Goal: Task Accomplishment & Management: Manage account settings

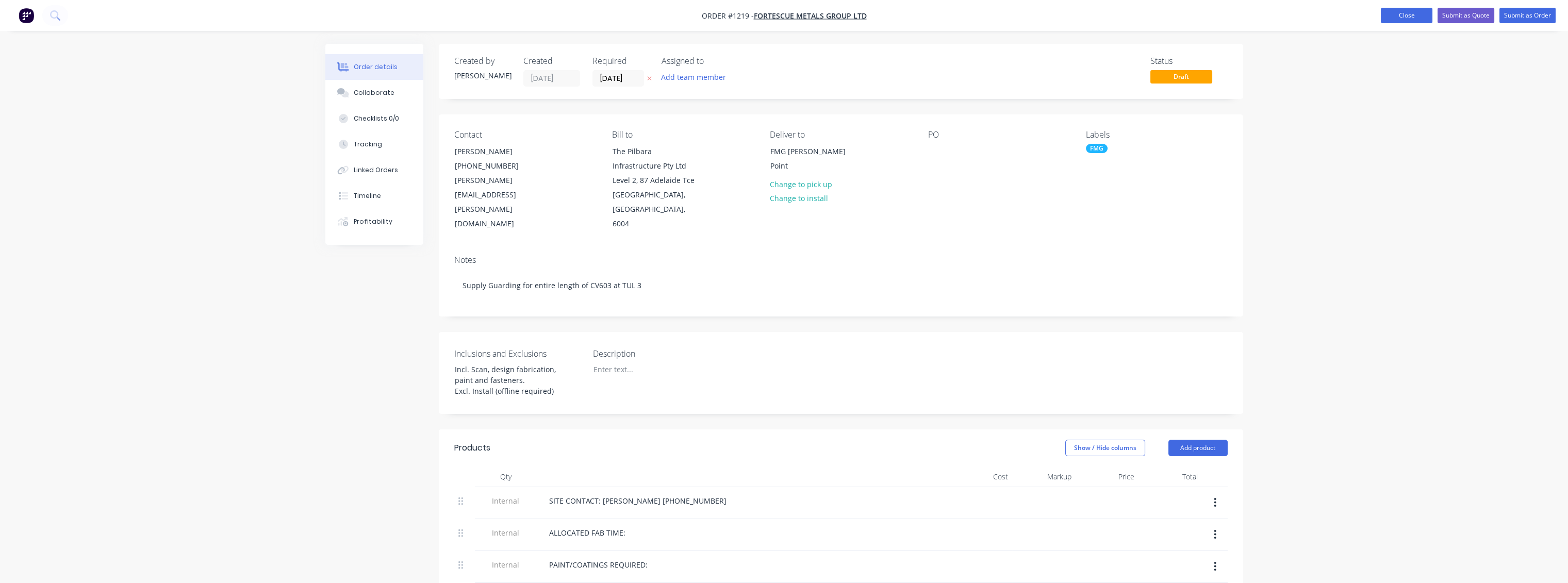
click at [1401, 21] on button "Close" at bounding box center [1406, 15] width 51 height 15
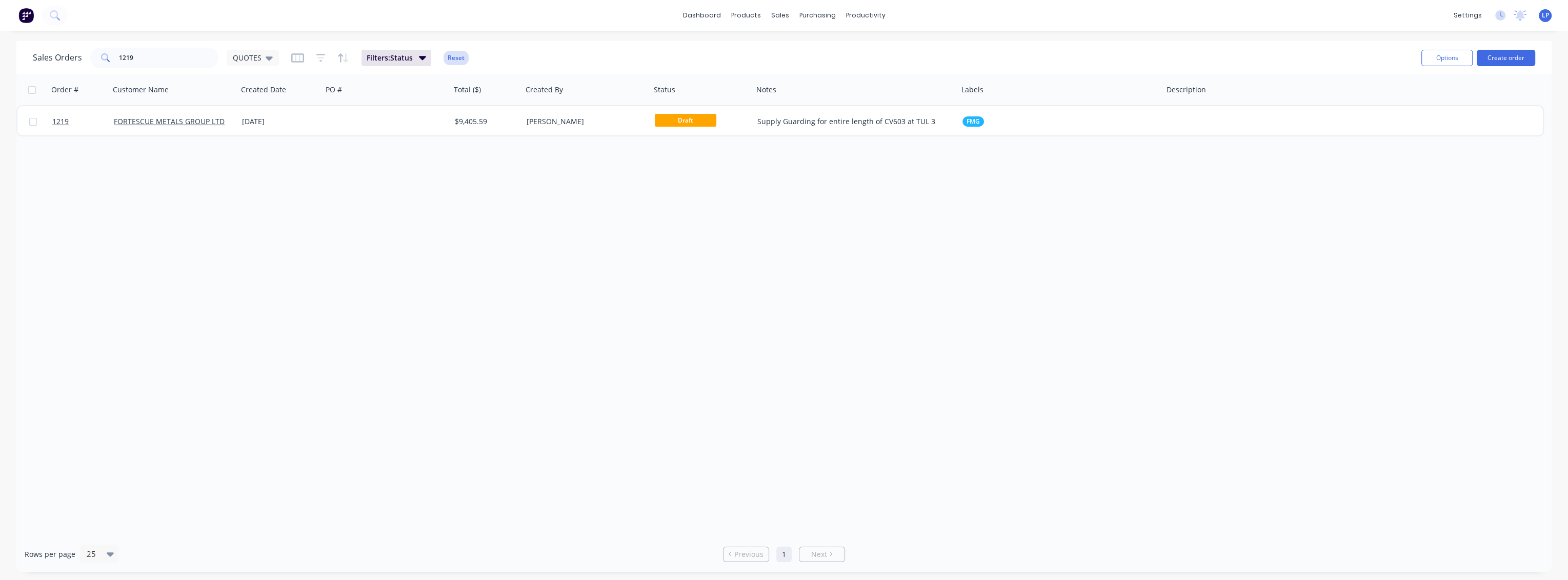
click at [454, 56] on button "Reset" at bounding box center [455, 58] width 25 height 14
drag, startPoint x: 144, startPoint y: 58, endPoint x: 0, endPoint y: 65, distance: 144.2
click at [0, 65] on div "Sales Orders 1219 QUOTES Options Create order Order # Customer Name Created Dat…" at bounding box center [784, 307] width 1568 height 531
type input "1"
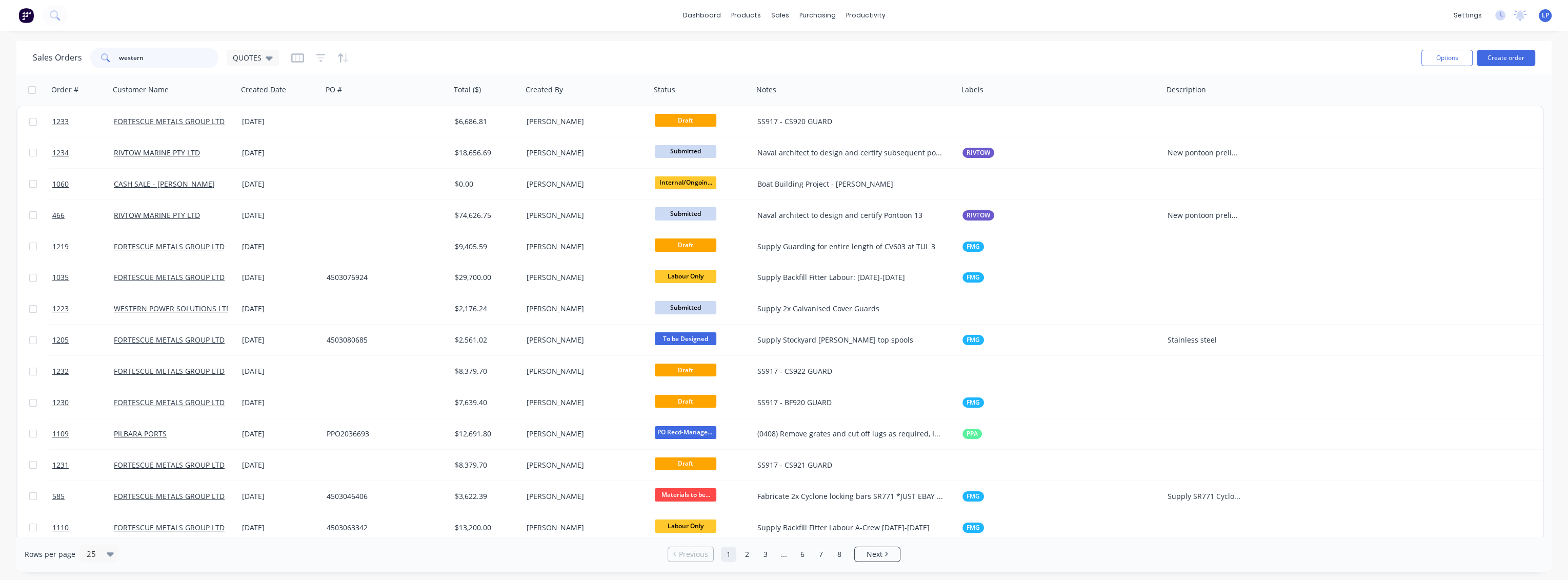
type input "western"
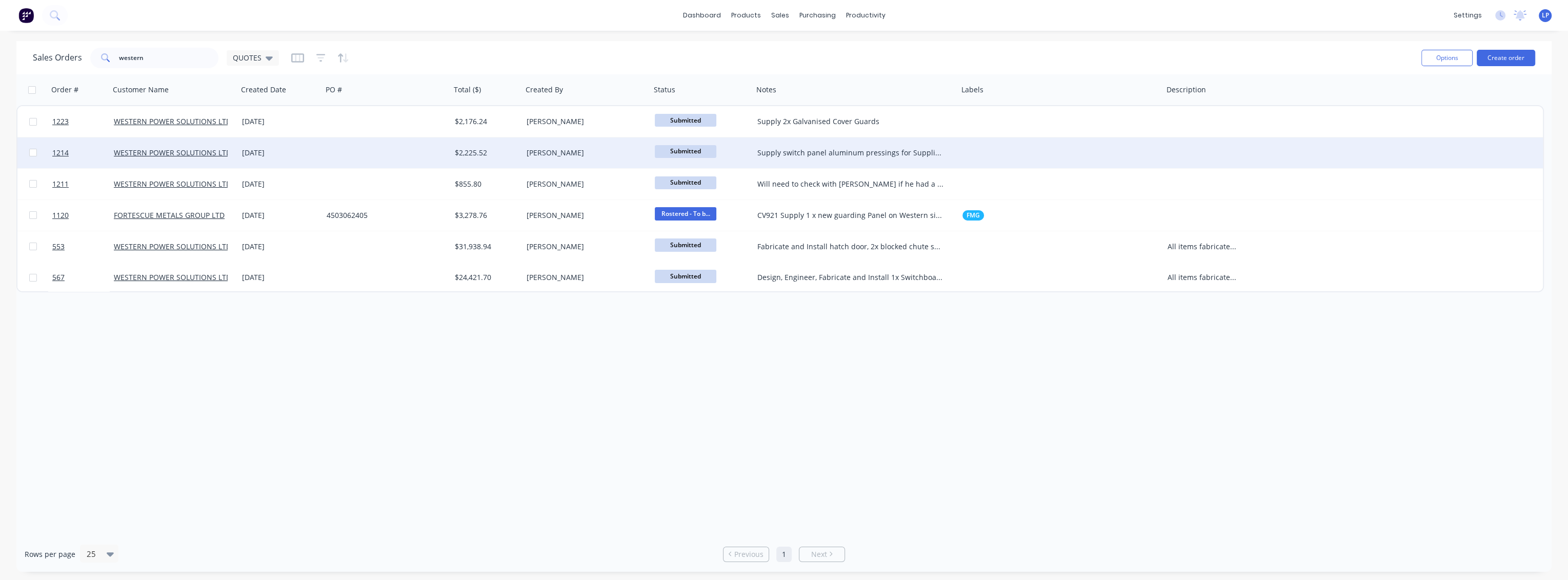
click at [847, 156] on div "Supply switch panel aluminum pressings for Supplied Pelican box" at bounding box center [850, 153] width 187 height 10
click at [413, 153] on div at bounding box center [387, 153] width 128 height 31
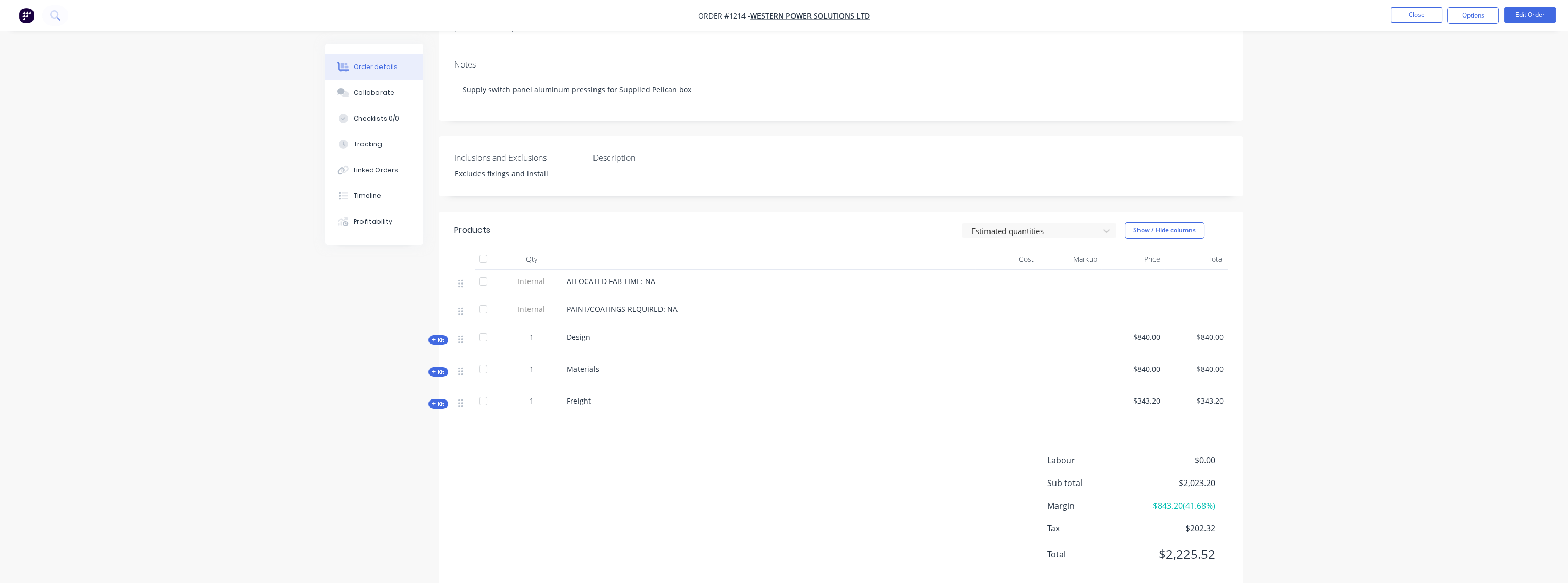
scroll to position [173, 0]
click at [438, 361] on span "Kit" at bounding box center [438, 365] width 13 height 8
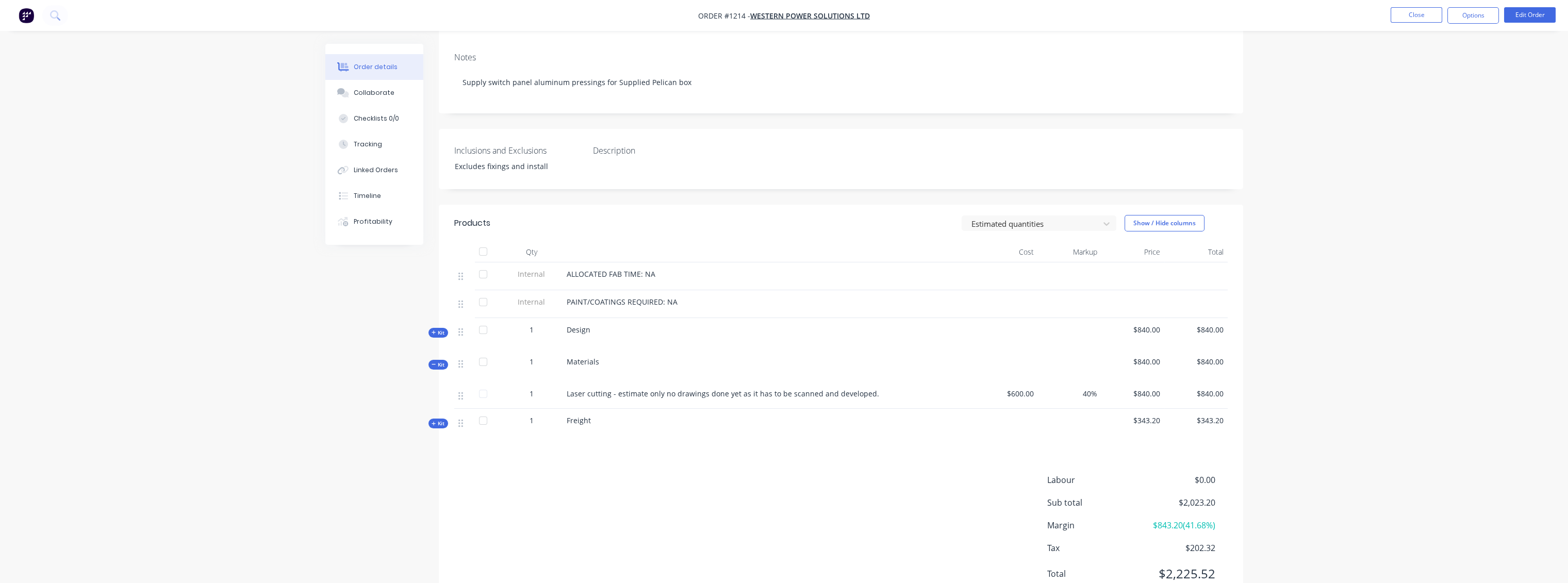
click at [577, 449] on div "Products Estimated quantities Show / Hide columns Qty Cost Markup Price Total I…" at bounding box center [841, 407] width 804 height 404
click at [440, 328] on button "Kit" at bounding box center [438, 333] width 20 height 9
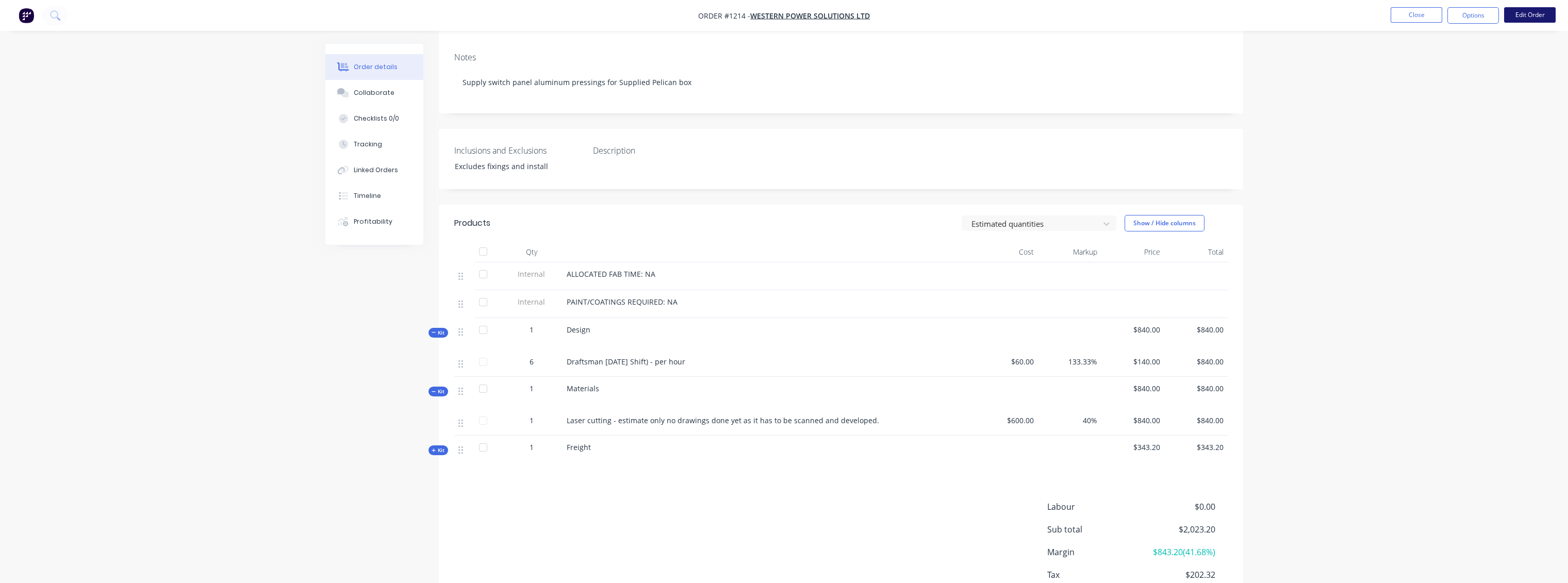
click at [1534, 16] on button "Edit Order" at bounding box center [1529, 15] width 51 height 15
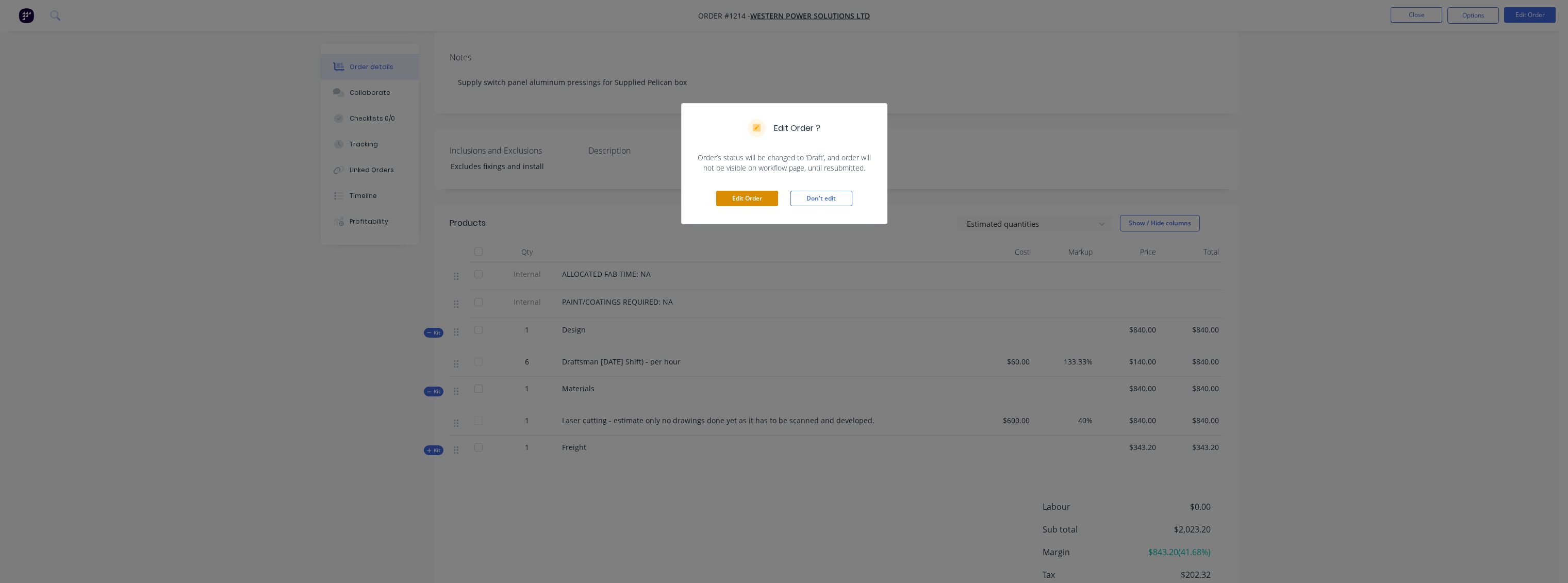
click at [765, 192] on button "Edit Order" at bounding box center [746, 198] width 62 height 15
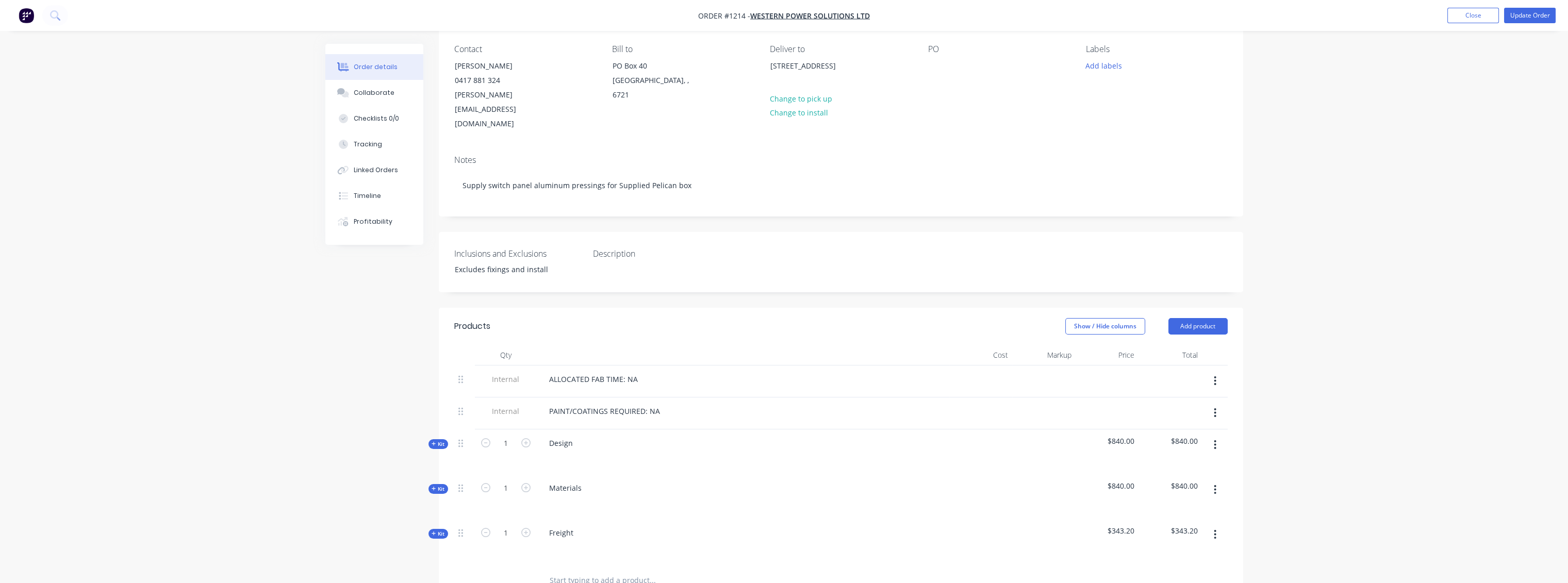
scroll to position [228, 0]
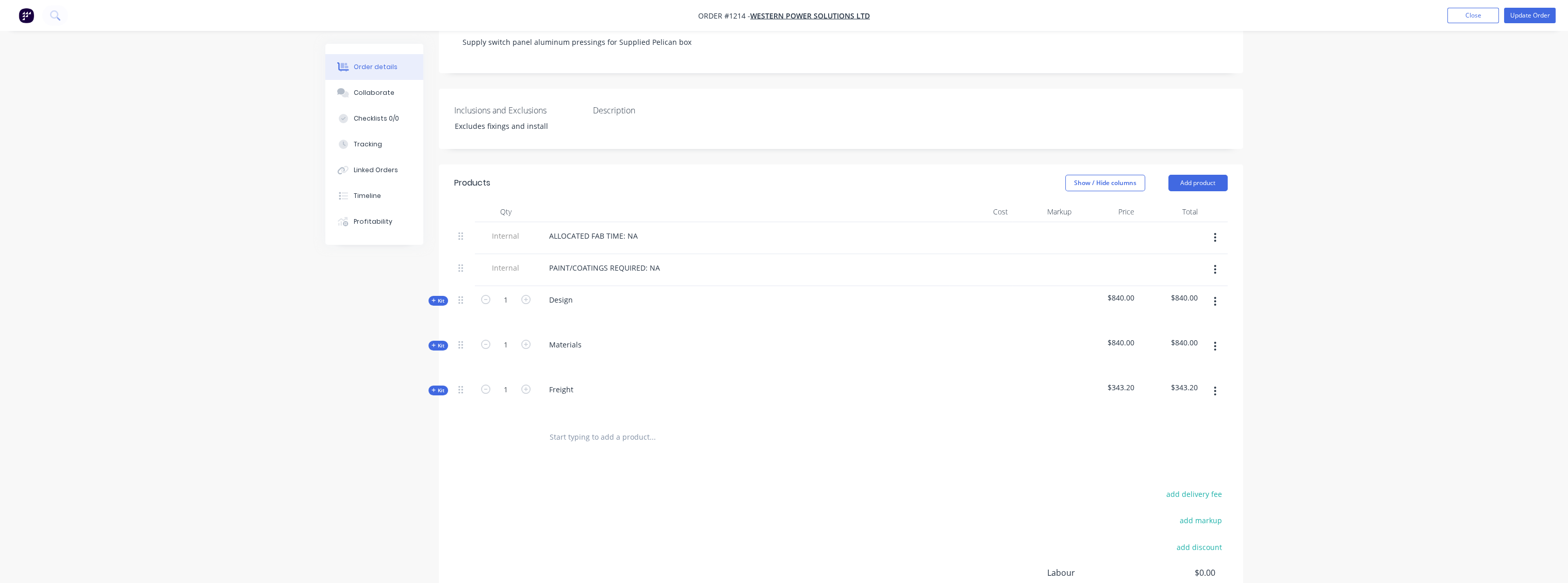
click at [437, 297] on span "Kit" at bounding box center [438, 301] width 13 height 8
click at [484, 339] on icon "button" at bounding box center [485, 344] width 9 height 9
type input "5"
type input "$700.00"
click at [484, 339] on icon "button" at bounding box center [485, 344] width 9 height 9
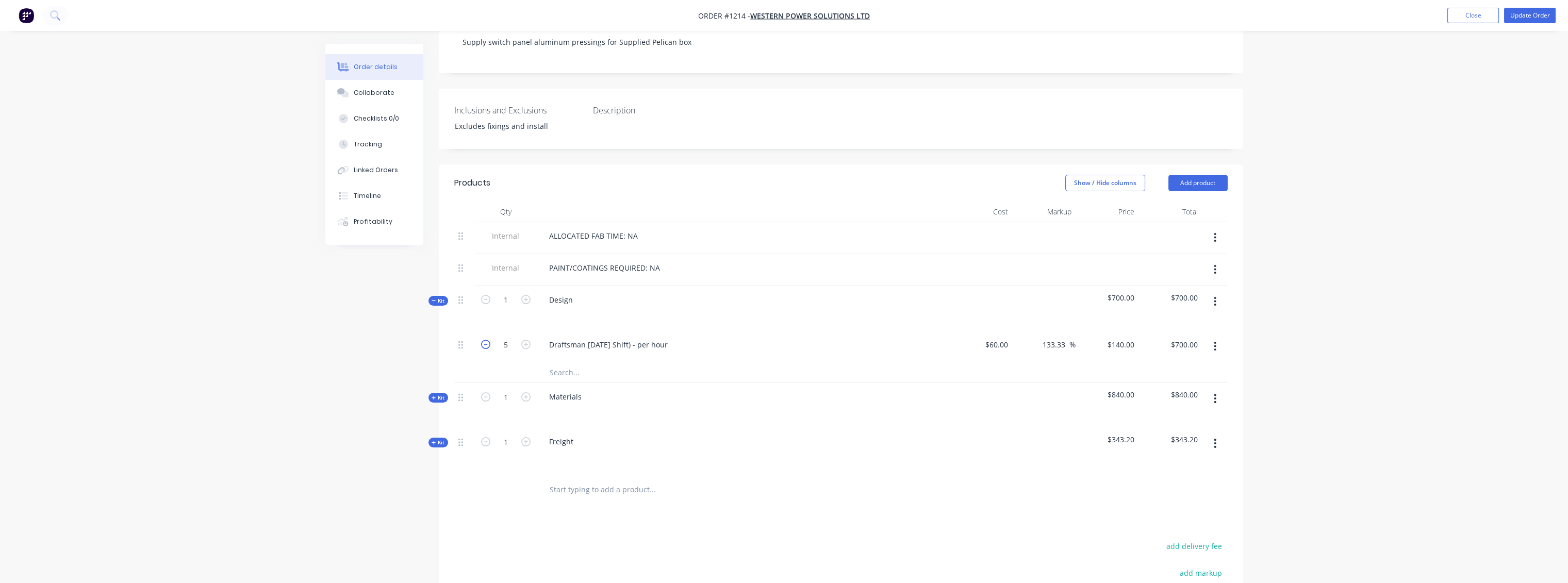
type input "4"
type input "$560.00"
click at [484, 339] on icon "button" at bounding box center [485, 344] width 9 height 9
type input "3"
type input "$420.00"
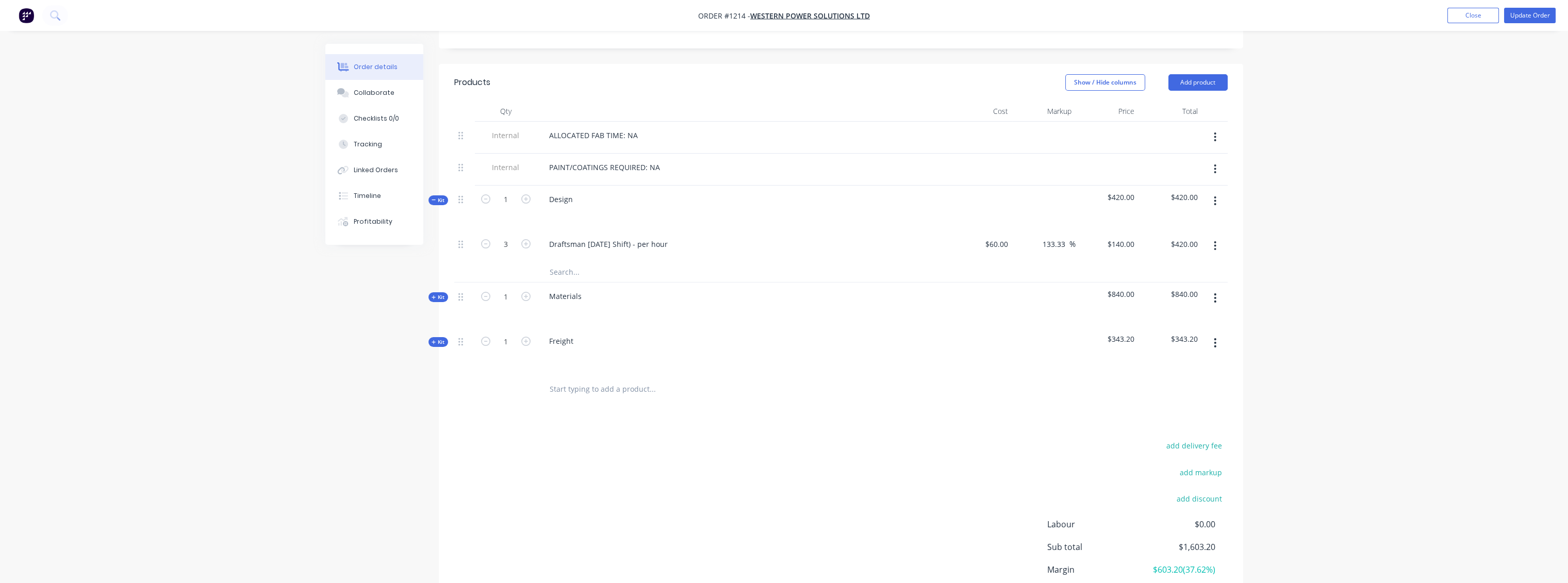
scroll to position [328, 0]
click at [529, 240] on icon "button" at bounding box center [526, 245] width 9 height 9
type input "4"
type input "$560.00"
click at [529, 240] on icon "button" at bounding box center [526, 245] width 9 height 9
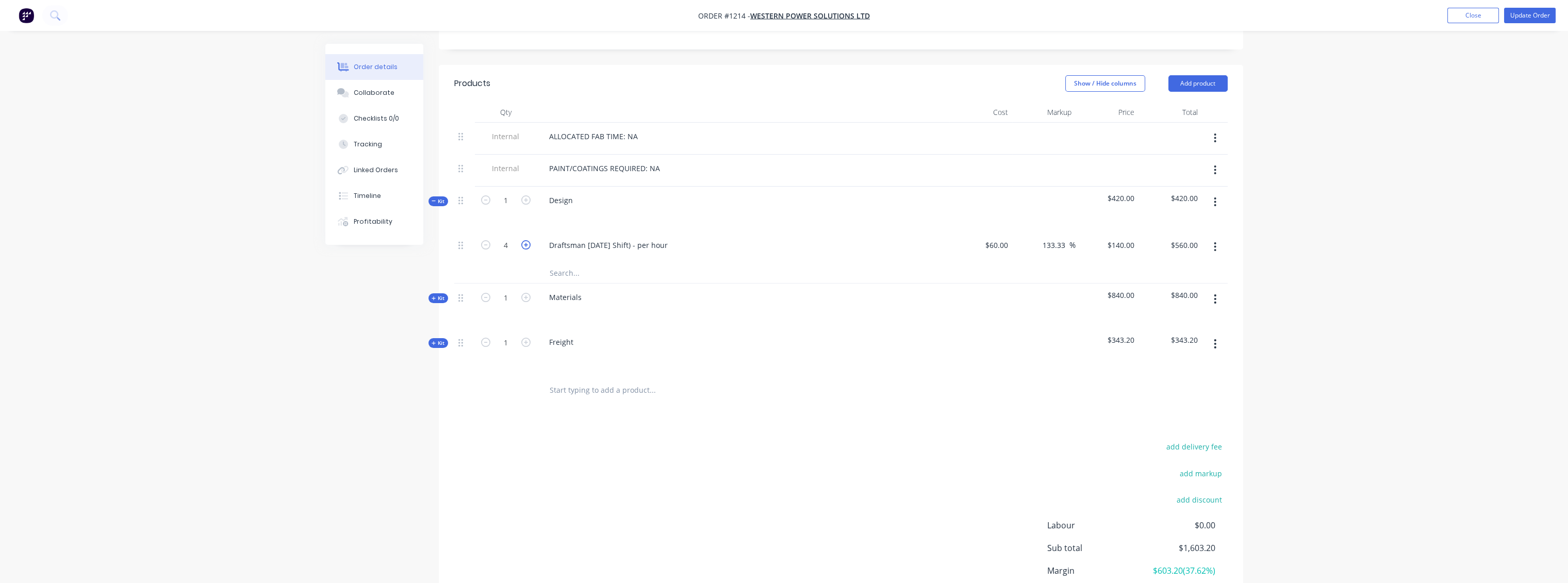
type input "5"
type input "$700.00"
click at [529, 240] on icon "button" at bounding box center [526, 245] width 9 height 9
type input "6"
type input "$840.00"
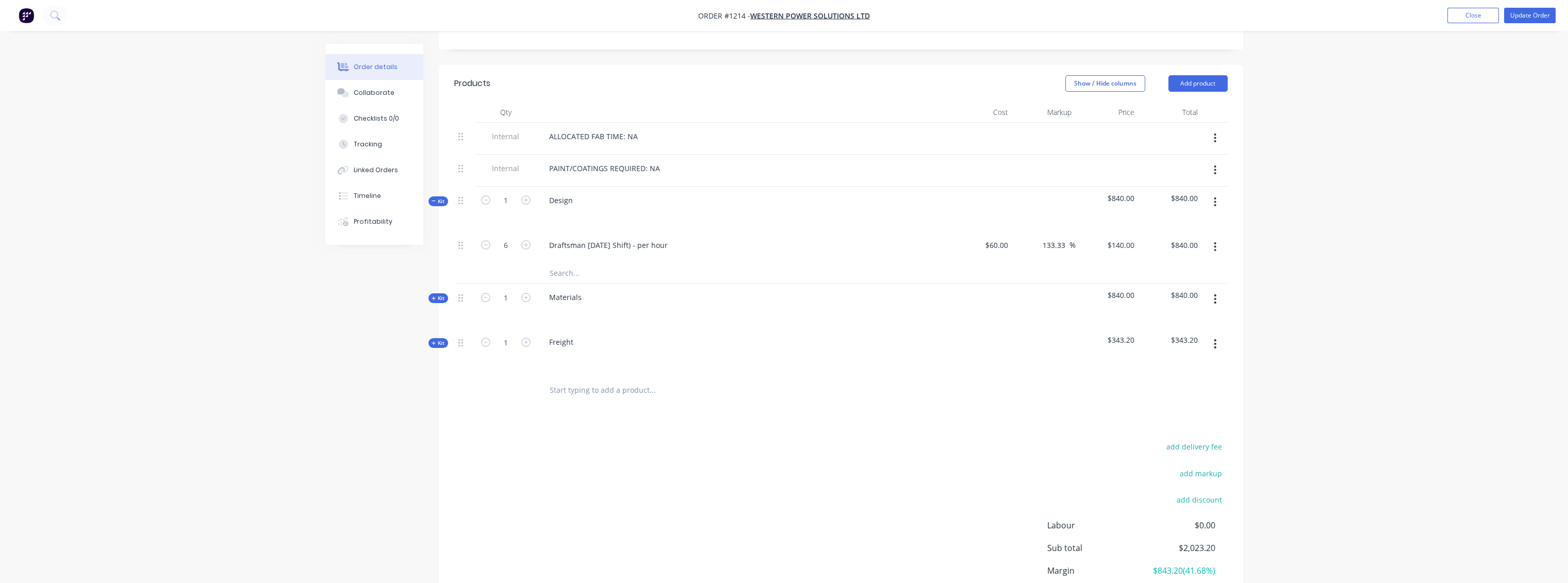
click at [434, 296] on icon "button" at bounding box center [433, 298] width 5 height 5
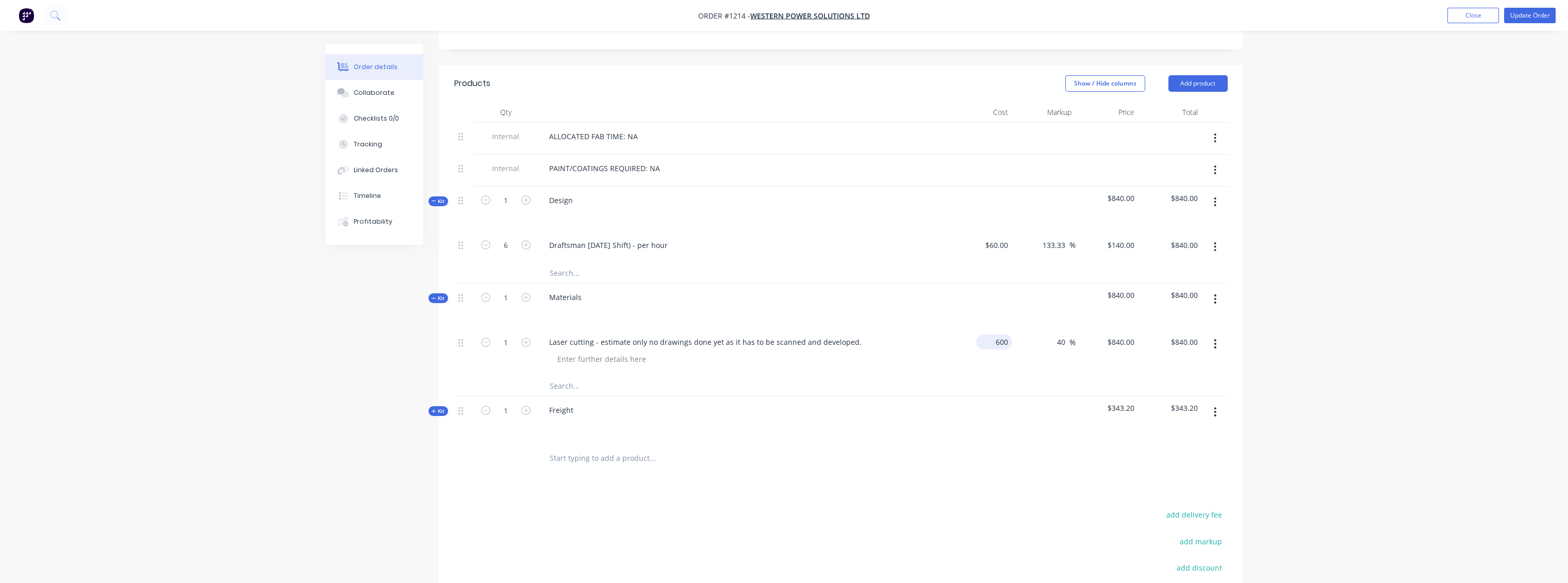
click at [1006, 335] on input "600" at bounding box center [996, 342] width 32 height 15
type input "$600.00"
click at [1060, 340] on div "40 40 %" at bounding box center [1043, 351] width 64 height 46
click at [1064, 335] on input "40" at bounding box center [1063, 342] width 13 height 15
type input "4"
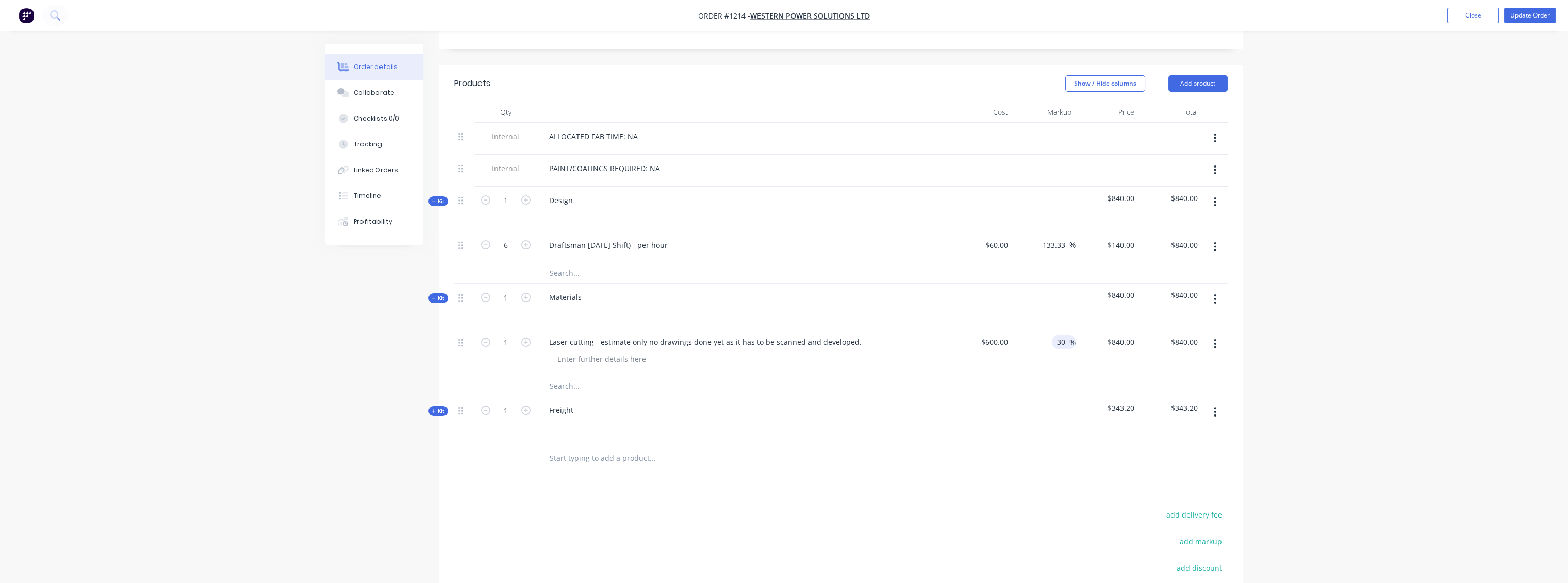
type input "30"
type input "$780.00"
click at [1062, 328] on div "30 30 %" at bounding box center [1043, 351] width 64 height 46
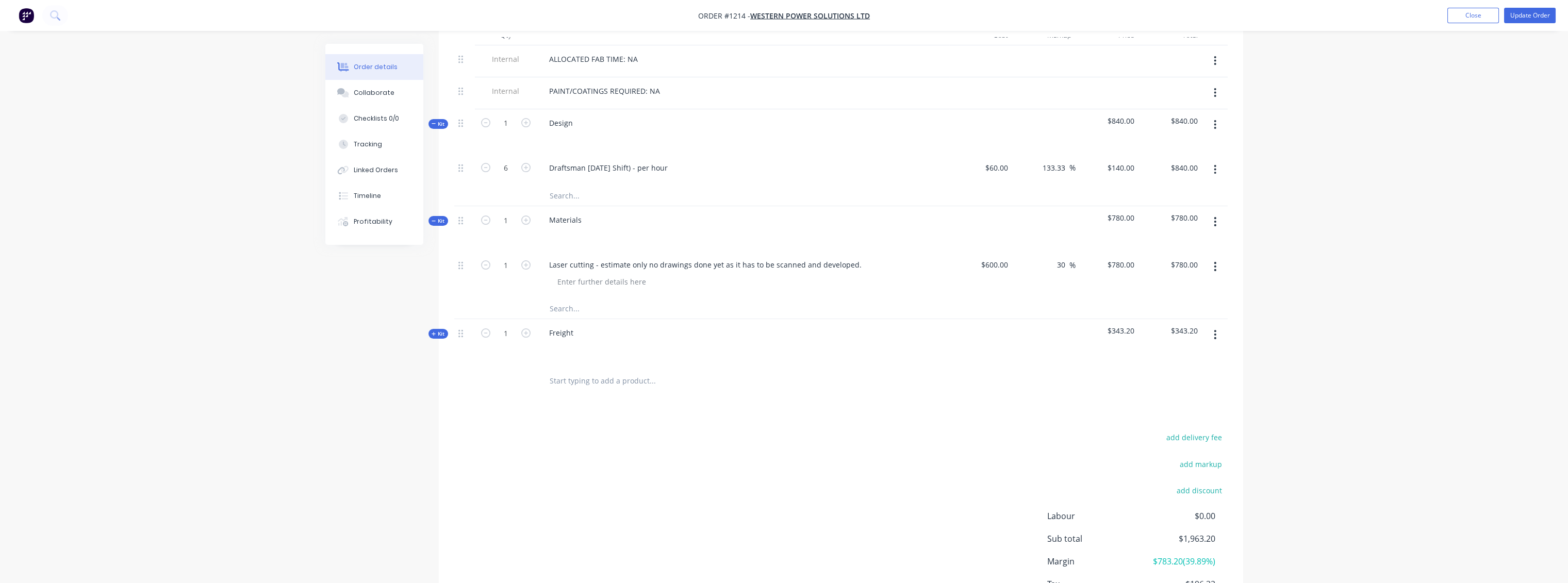
scroll to position [338, 0]
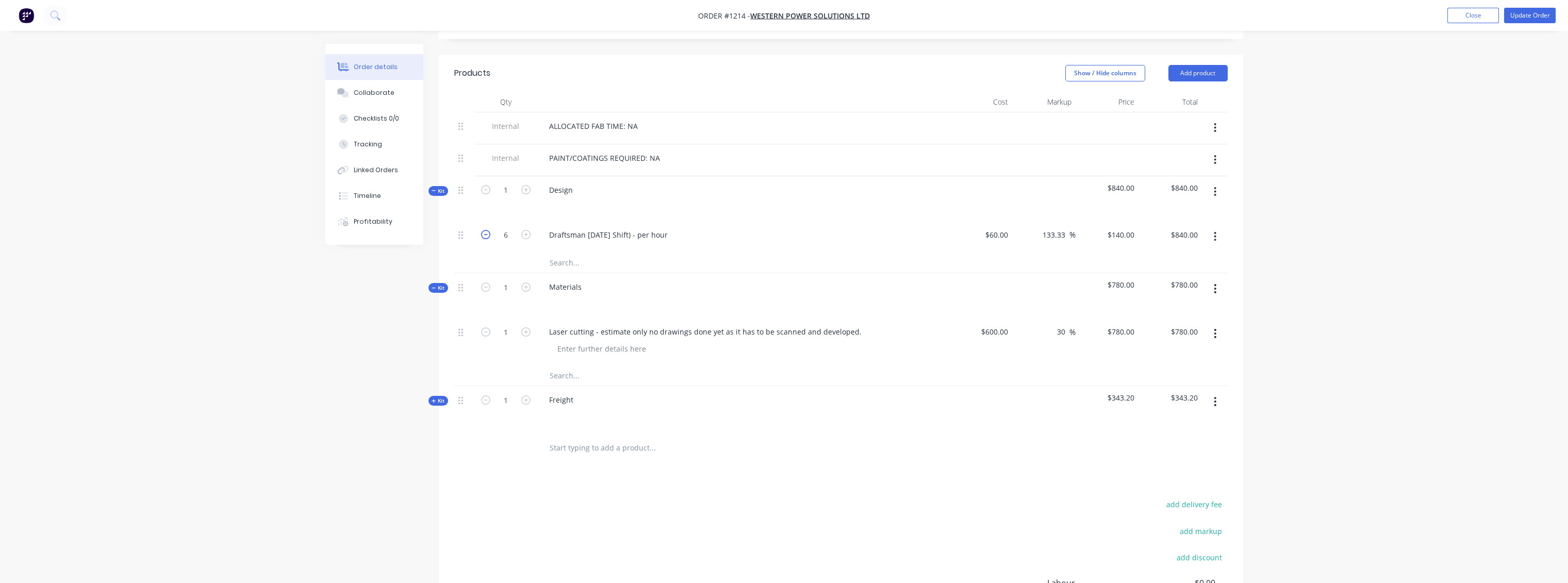
click at [483, 230] on icon "button" at bounding box center [485, 235] width 9 height 9
type input "5"
type input "$700.00"
click at [483, 230] on icon "button" at bounding box center [485, 235] width 9 height 9
type input "4"
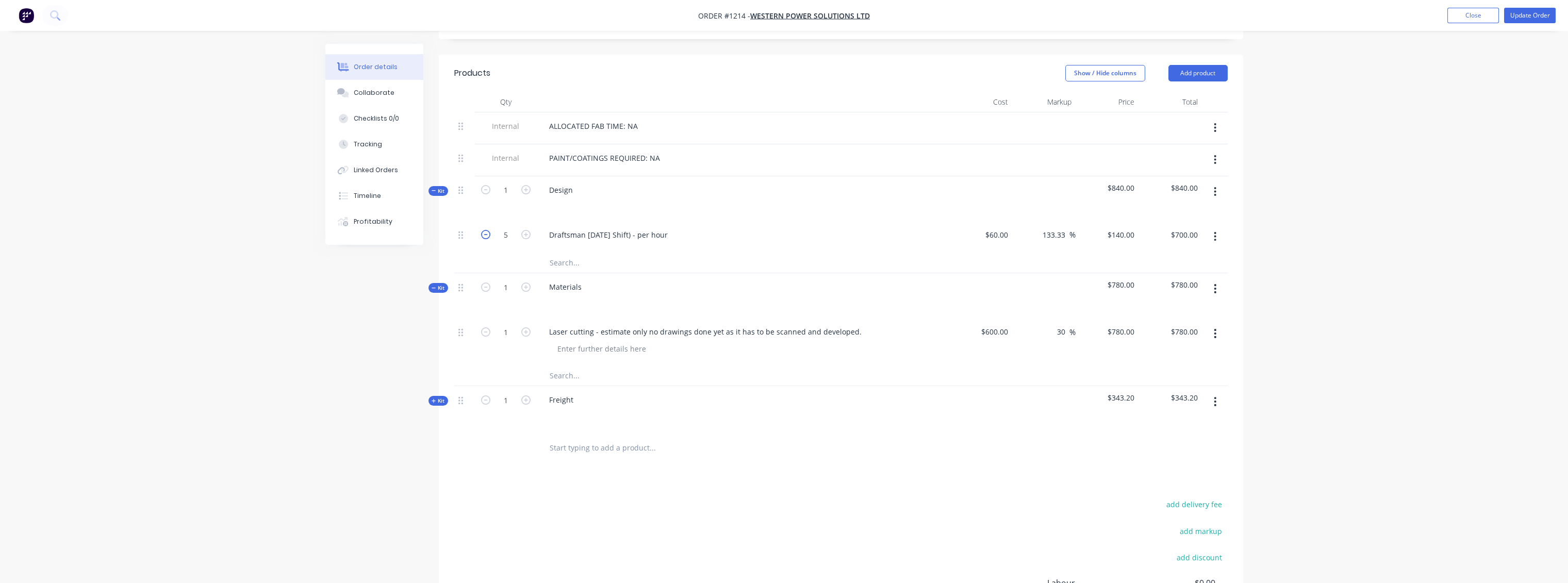
type input "$560.00"
click at [483, 230] on icon "button" at bounding box center [485, 235] width 9 height 9
type input "3"
type input "$420.00"
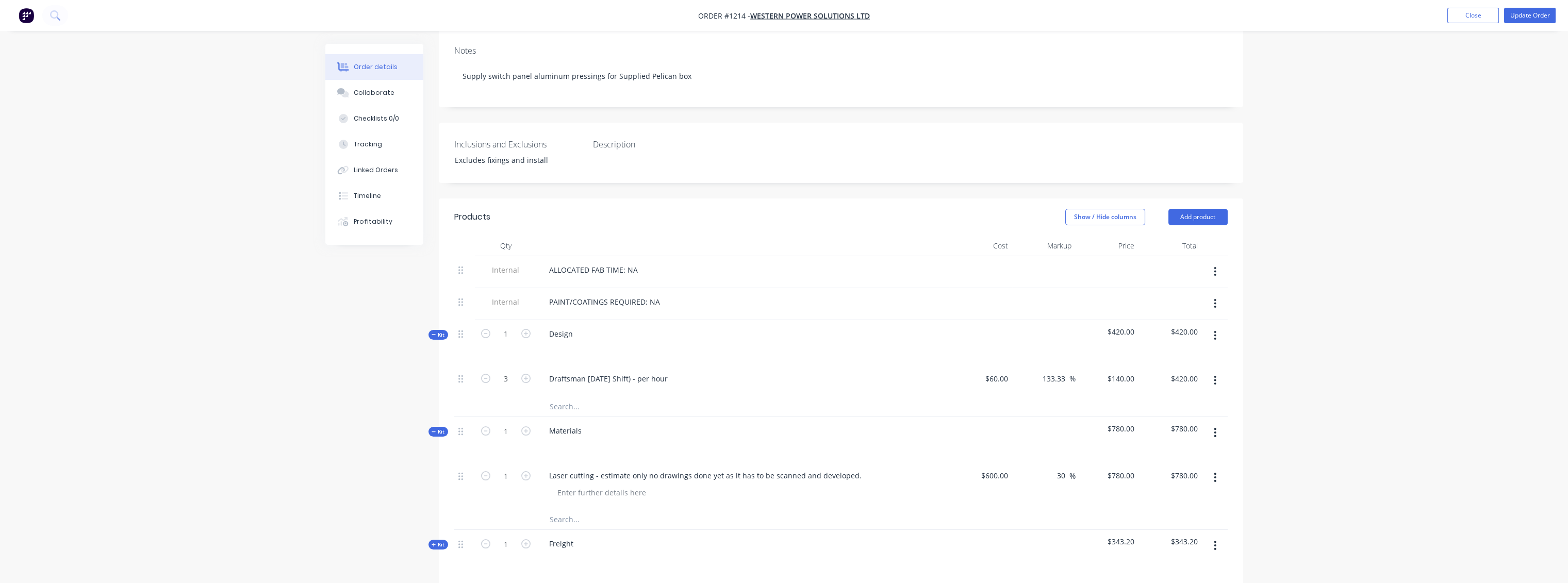
scroll to position [282, 0]
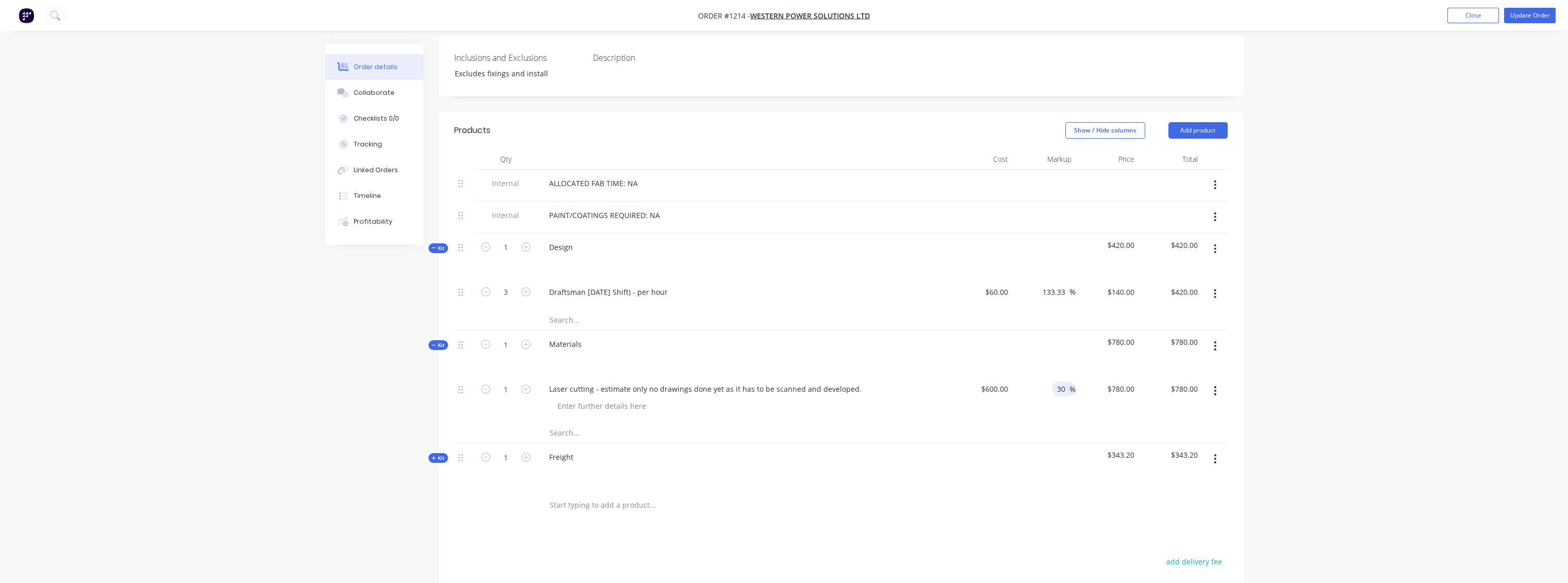
click at [1064, 381] on input "30" at bounding box center [1063, 389] width 13 height 15
type input "3"
type input "20"
type input "$720.00"
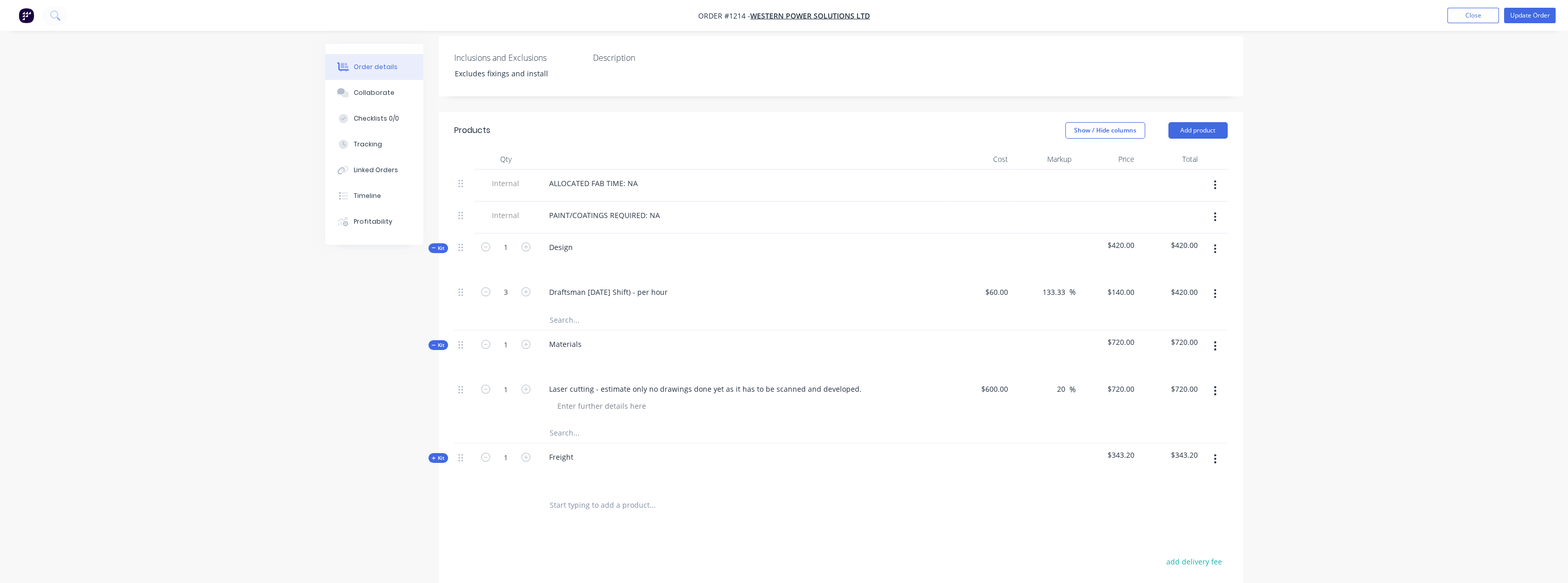
click at [1129, 384] on div "$720.00 $720.00" at bounding box center [1106, 398] width 64 height 46
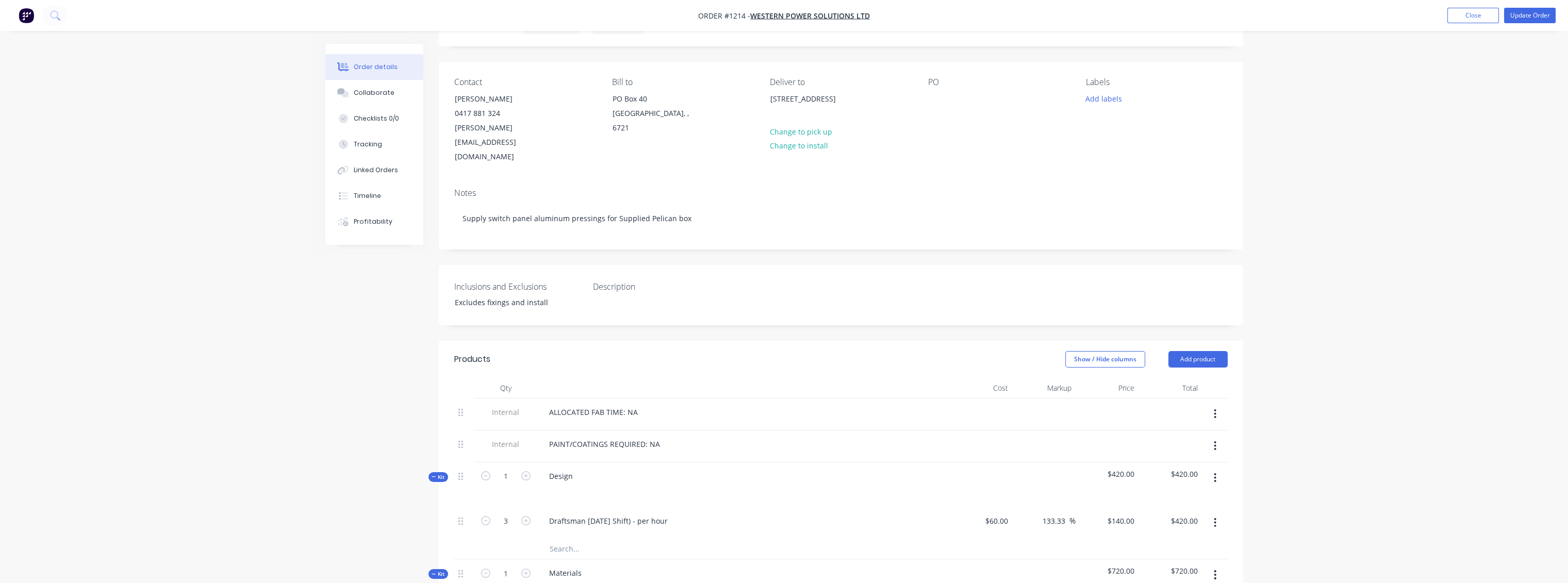
scroll to position [225, 0]
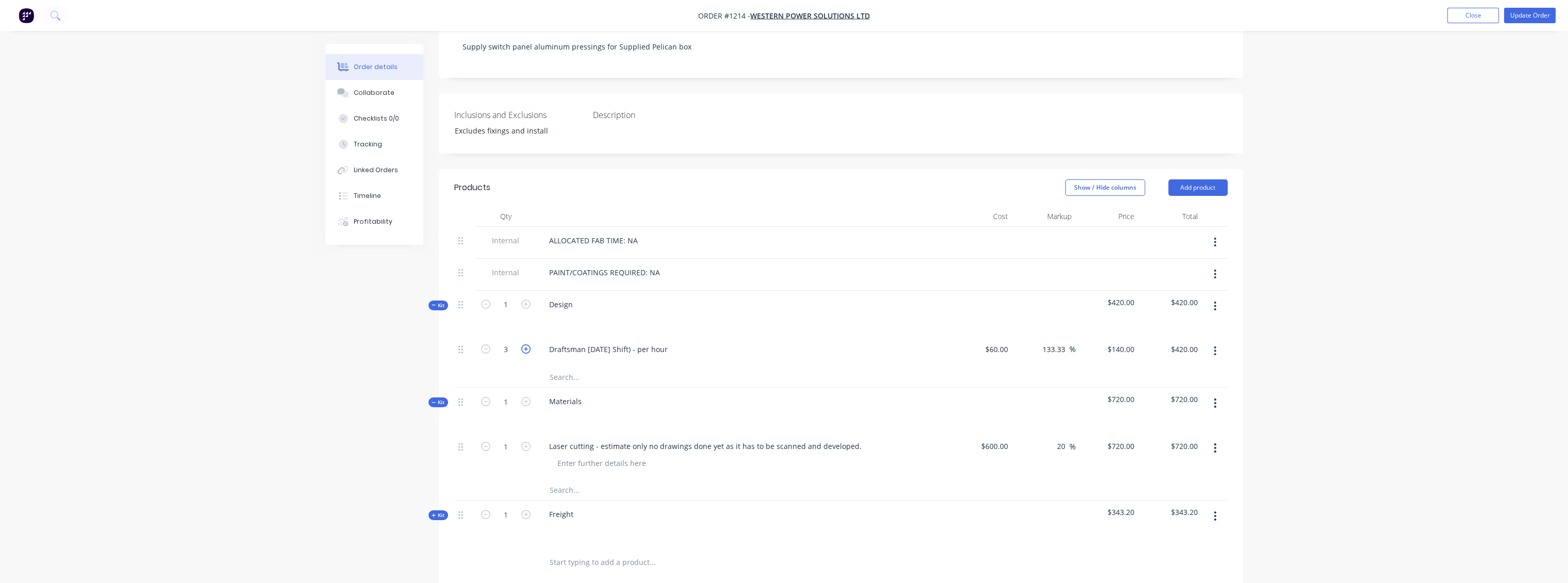
click at [523, 344] on icon "button" at bounding box center [526, 349] width 9 height 9
type input "4"
type input "$560.00"
click at [523, 344] on icon "button" at bounding box center [526, 349] width 9 height 9
type input "5"
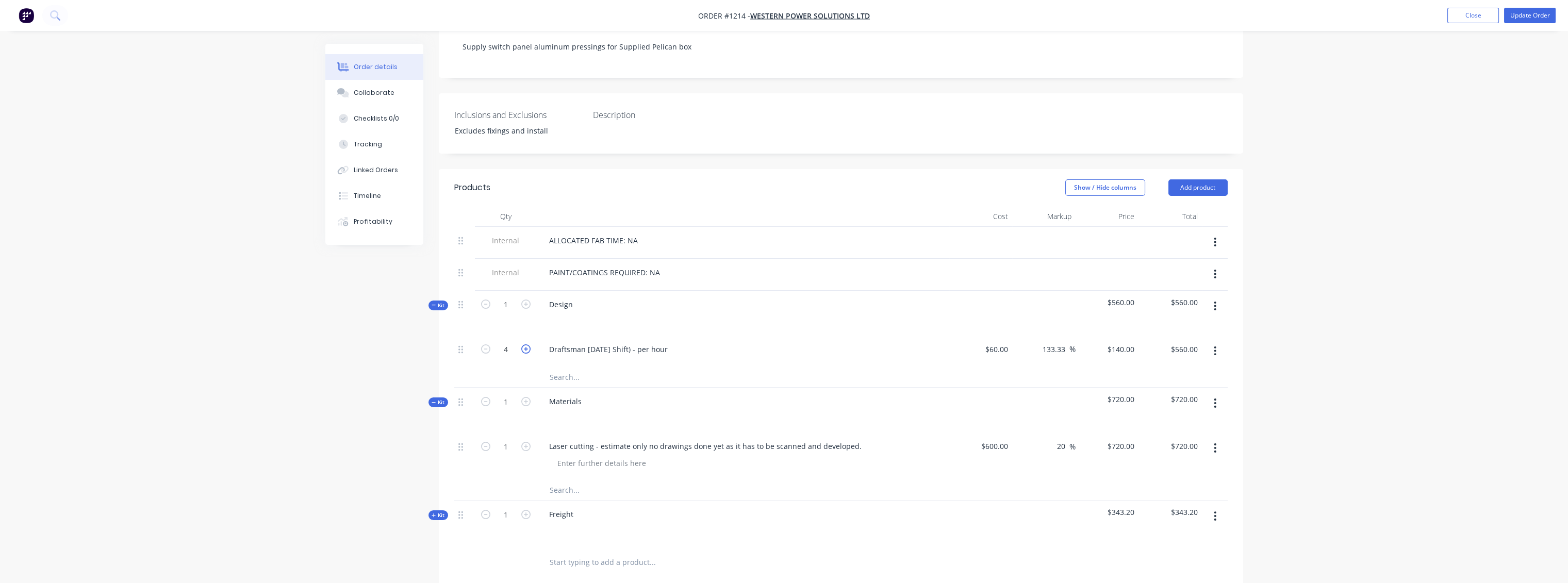
type input "$700.00"
click at [523, 344] on icon "button" at bounding box center [526, 349] width 9 height 9
type input "6"
type input "$840.00"
drag, startPoint x: 1067, startPoint y: 417, endPoint x: 1048, endPoint y: 410, distance: 20.2
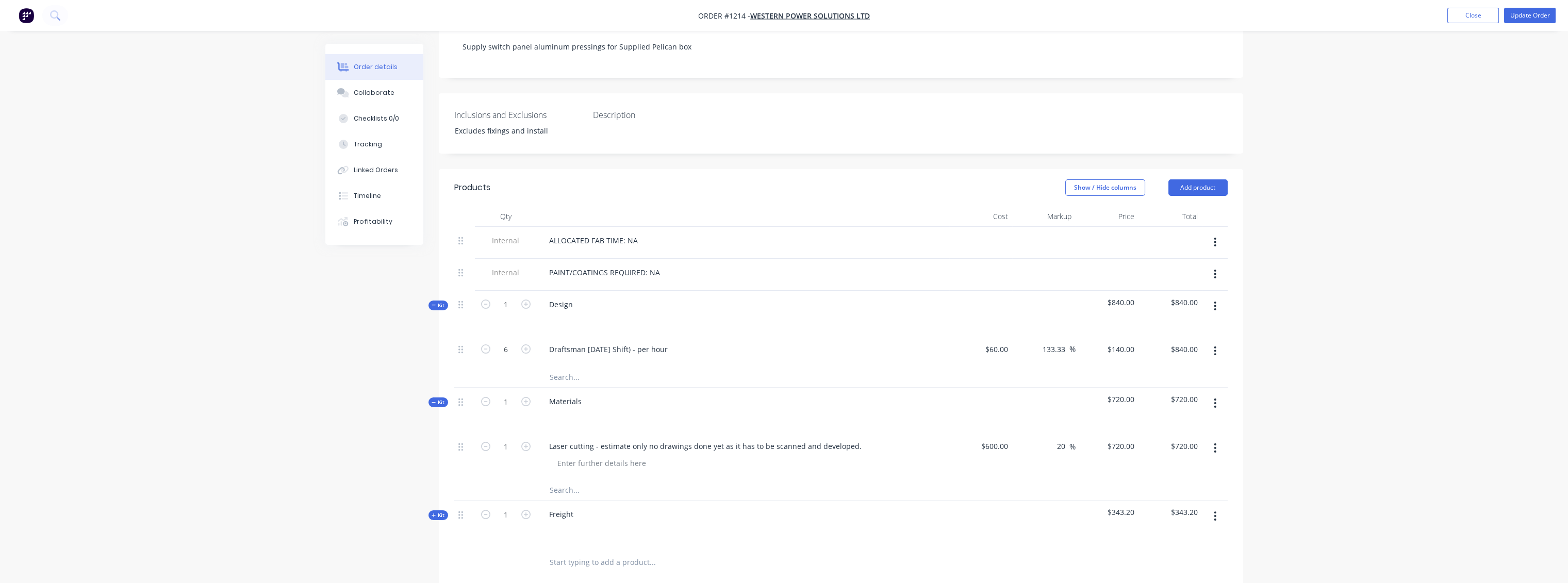
click at [1048, 432] on div "20 20 %" at bounding box center [1043, 455] width 64 height 46
type input "40"
type input "$840.00"
click at [1068, 480] on div at bounding box center [841, 490] width 774 height 21
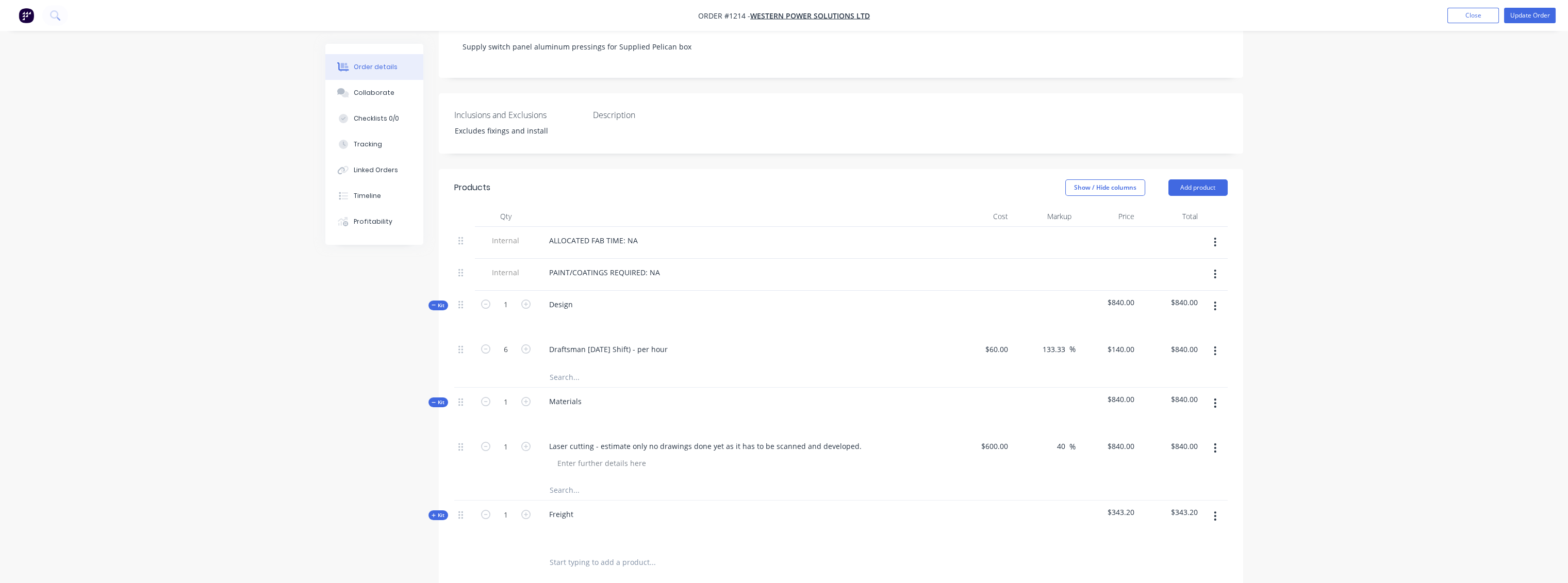
click at [1109, 444] on div "$840.00 $840.00" at bounding box center [1106, 455] width 64 height 46
click at [1285, 102] on div "Order details Collaborate Checklists 0/0 Tracking Linked Orders Timeline Profit…" at bounding box center [784, 308] width 1568 height 1066
click at [1466, 19] on button "Close" at bounding box center [1472, 15] width 51 height 15
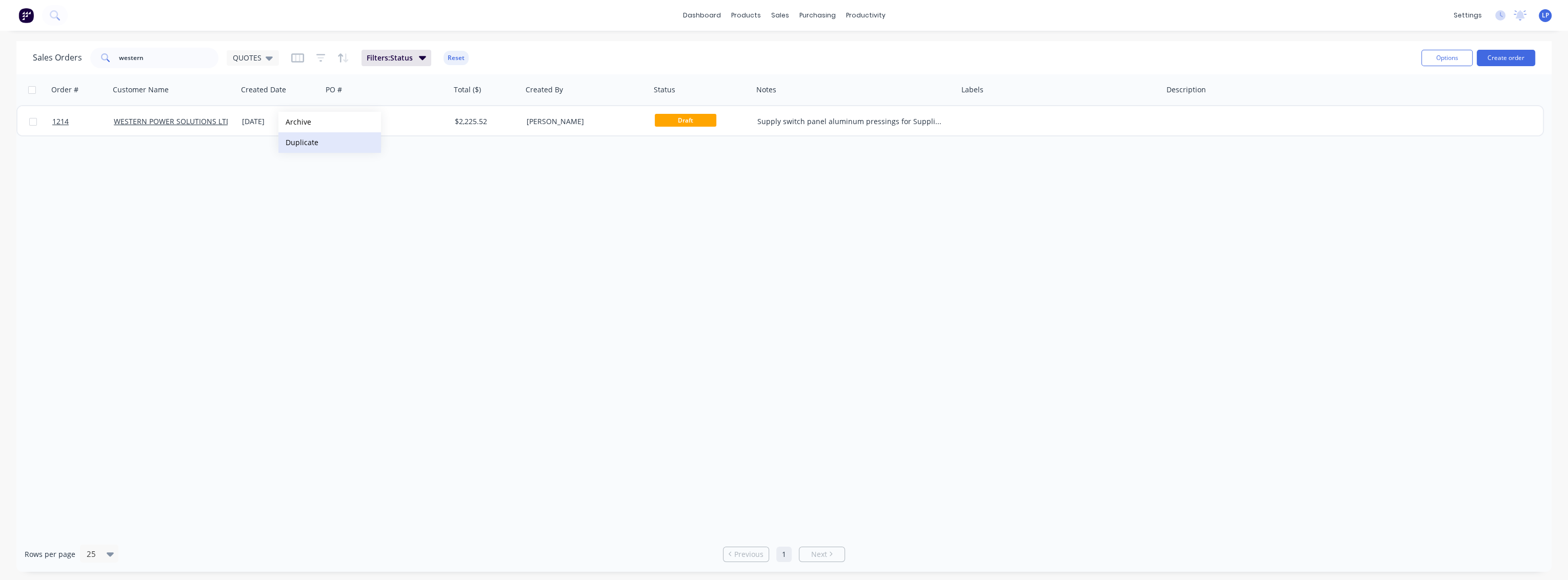
click at [306, 139] on button "Duplicate" at bounding box center [329, 142] width 103 height 21
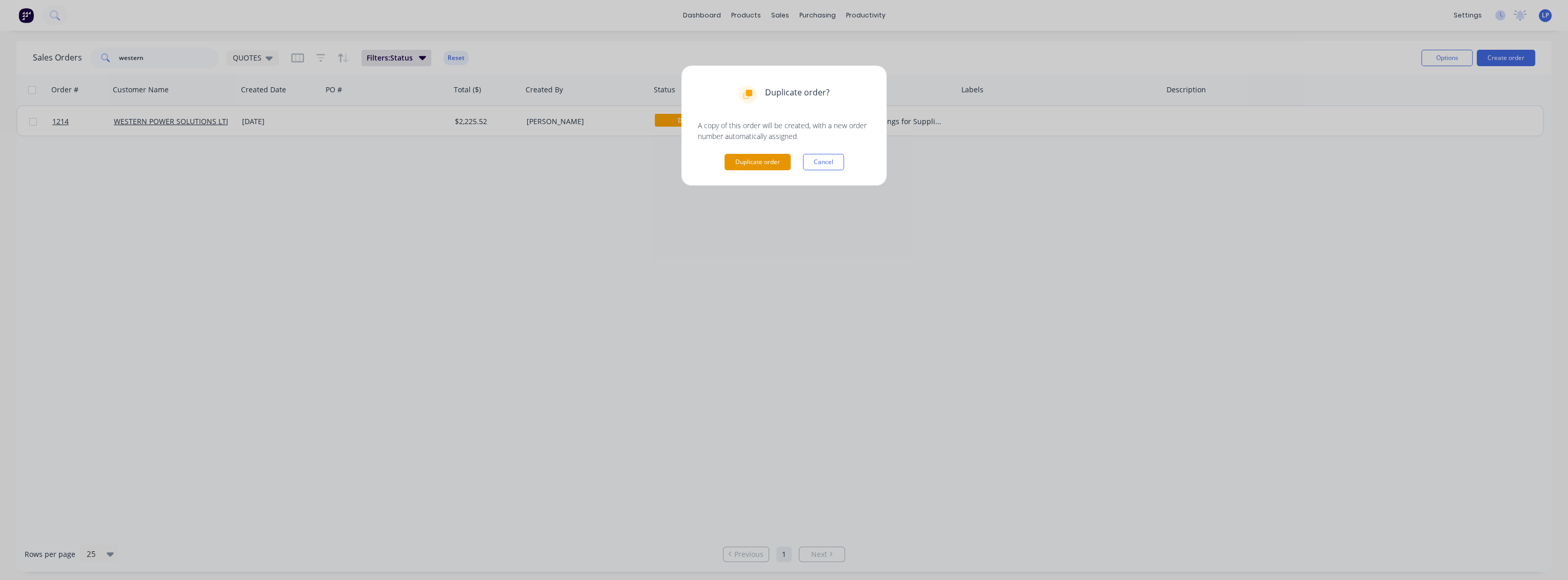
click at [763, 157] on button "Duplicate order" at bounding box center [757, 161] width 66 height 16
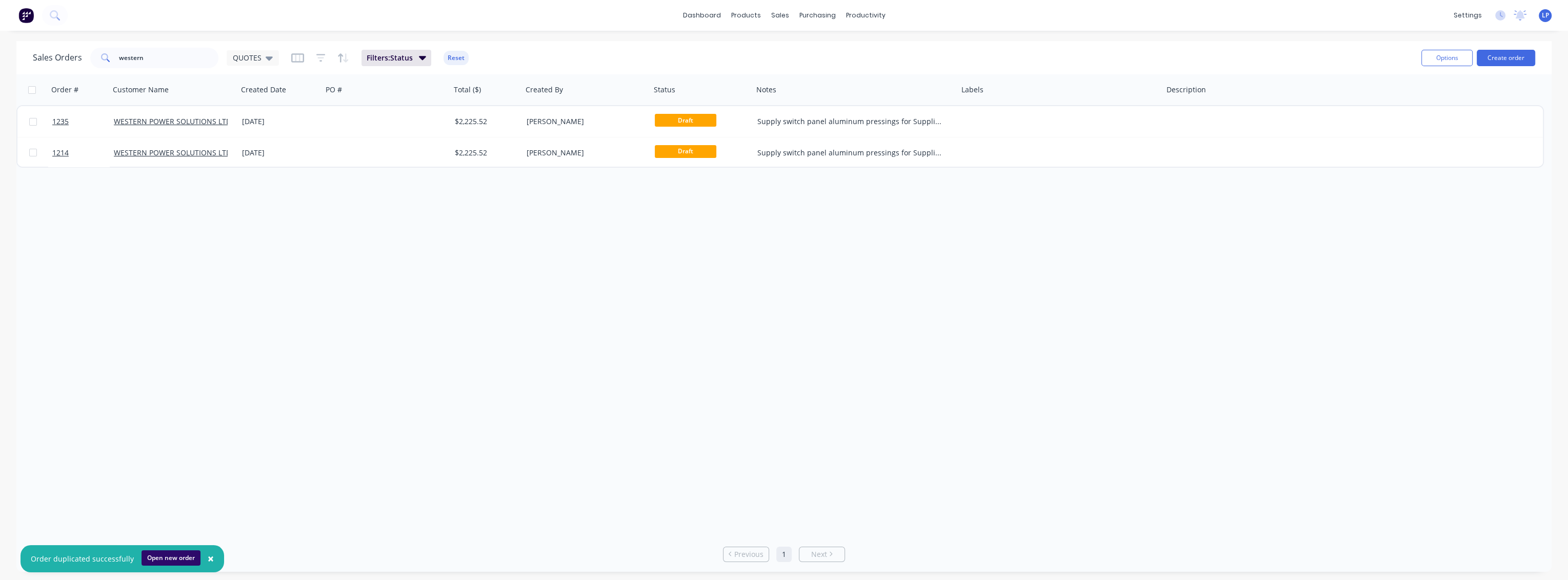
click at [157, 559] on button "Open new order" at bounding box center [171, 557] width 59 height 15
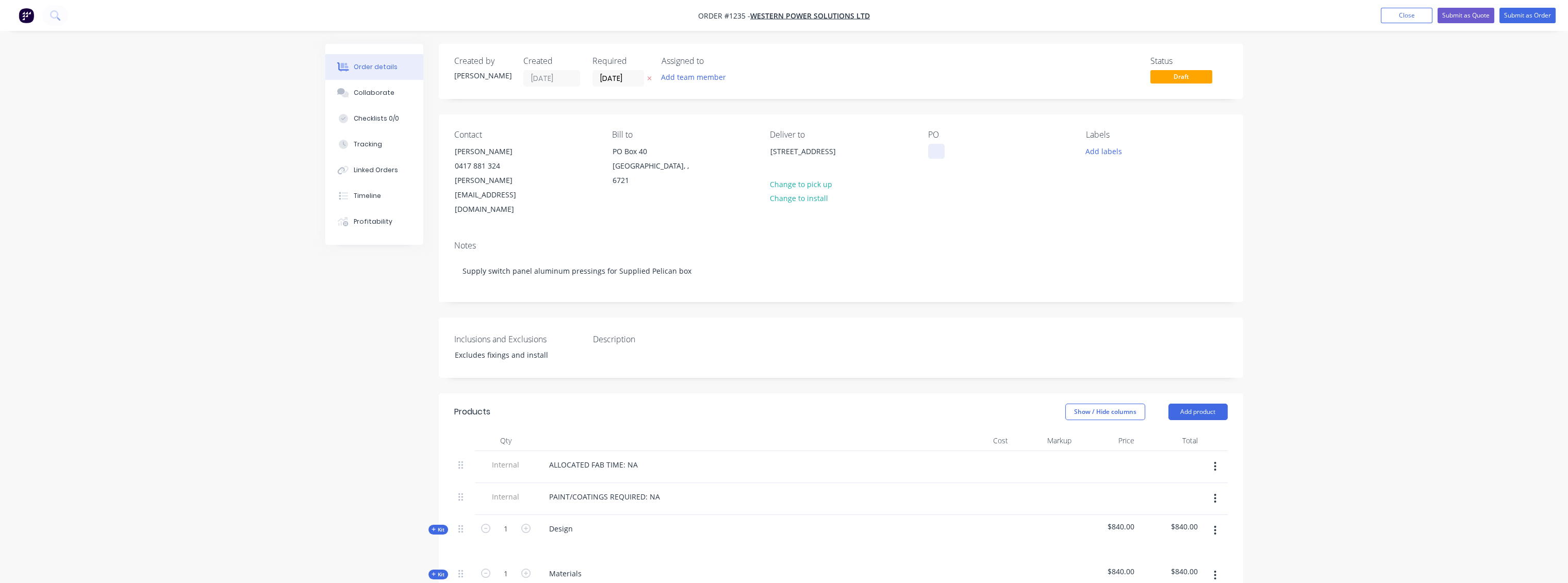
click at [936, 148] on div at bounding box center [936, 152] width 16 height 15
click at [985, 187] on div "PO 007207" at bounding box center [998, 173] width 141 height 87
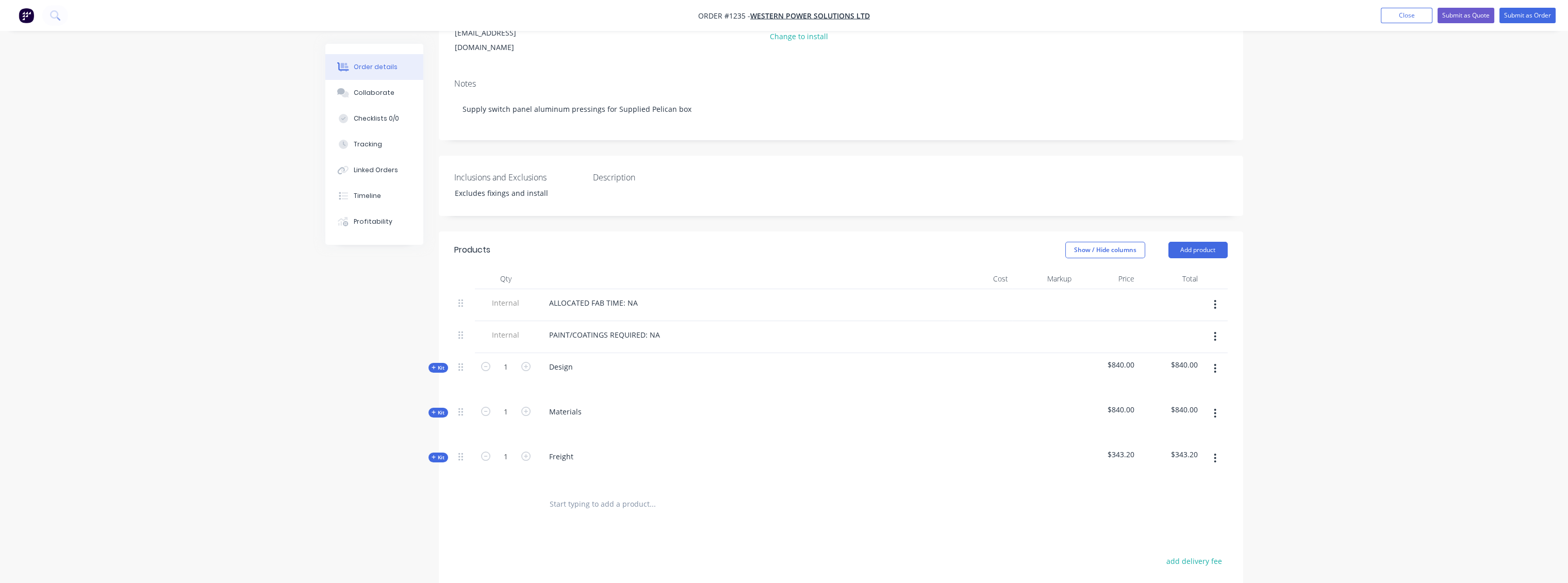
scroll to position [172, 0]
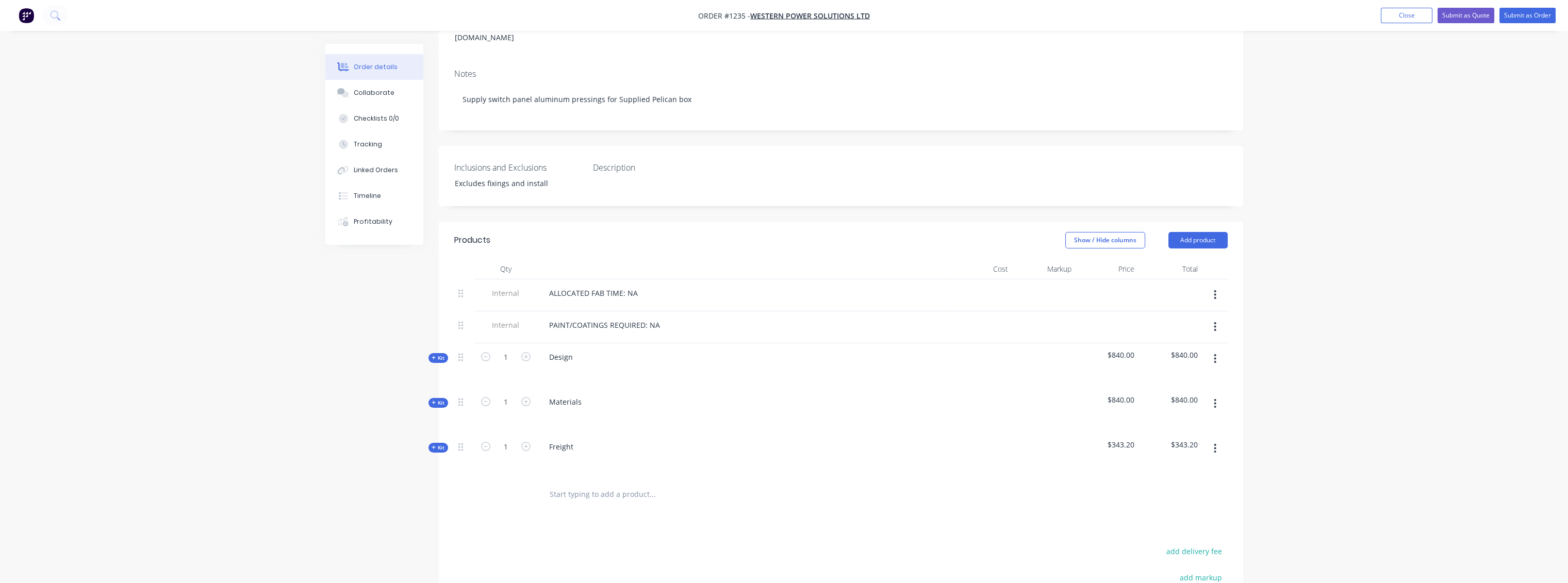
click at [440, 355] on span "Kit" at bounding box center [438, 358] width 13 height 8
click at [1212, 350] on button "button" at bounding box center [1215, 359] width 25 height 19
click at [1157, 440] on div "Delete" at bounding box center [1178, 447] width 80 height 15
click at [1214, 355] on icon "button" at bounding box center [1215, 359] width 2 height 9
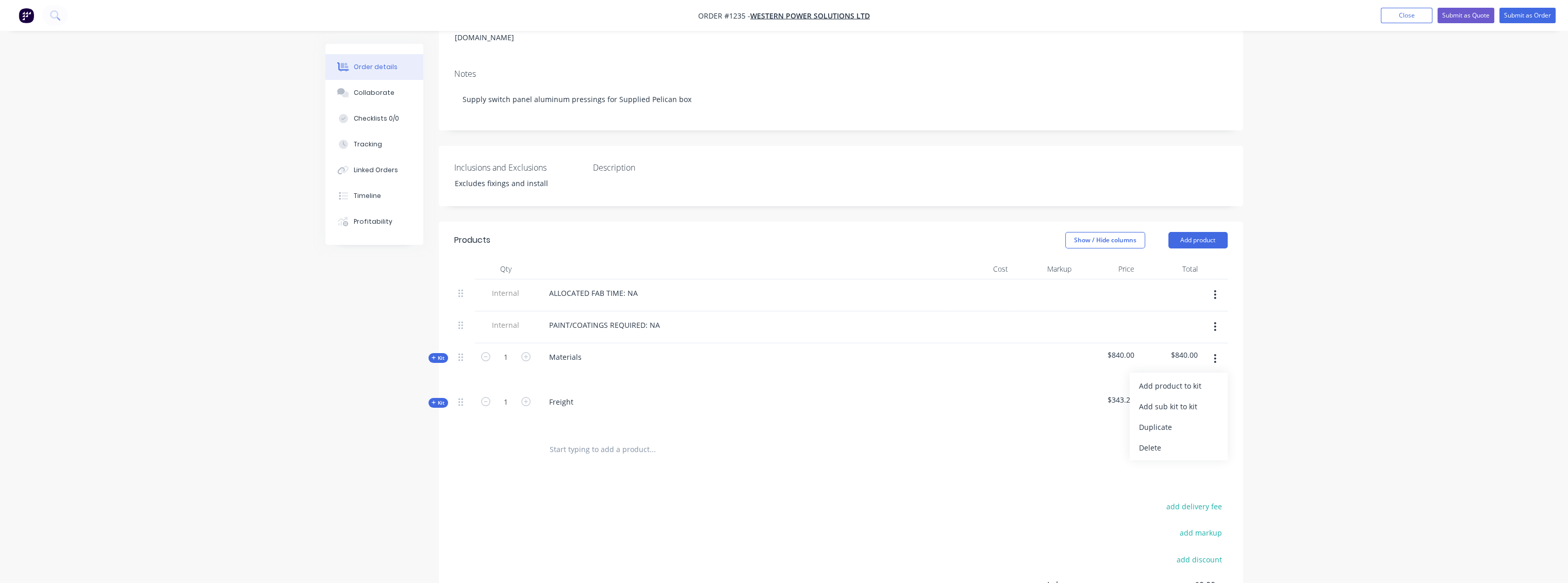
click at [849, 343] on div "Materials" at bounding box center [742, 365] width 412 height 45
click at [1134, 350] on span "$840.00" at bounding box center [1107, 355] width 55 height 10
click at [434, 355] on icon "button" at bounding box center [433, 357] width 5 height 5
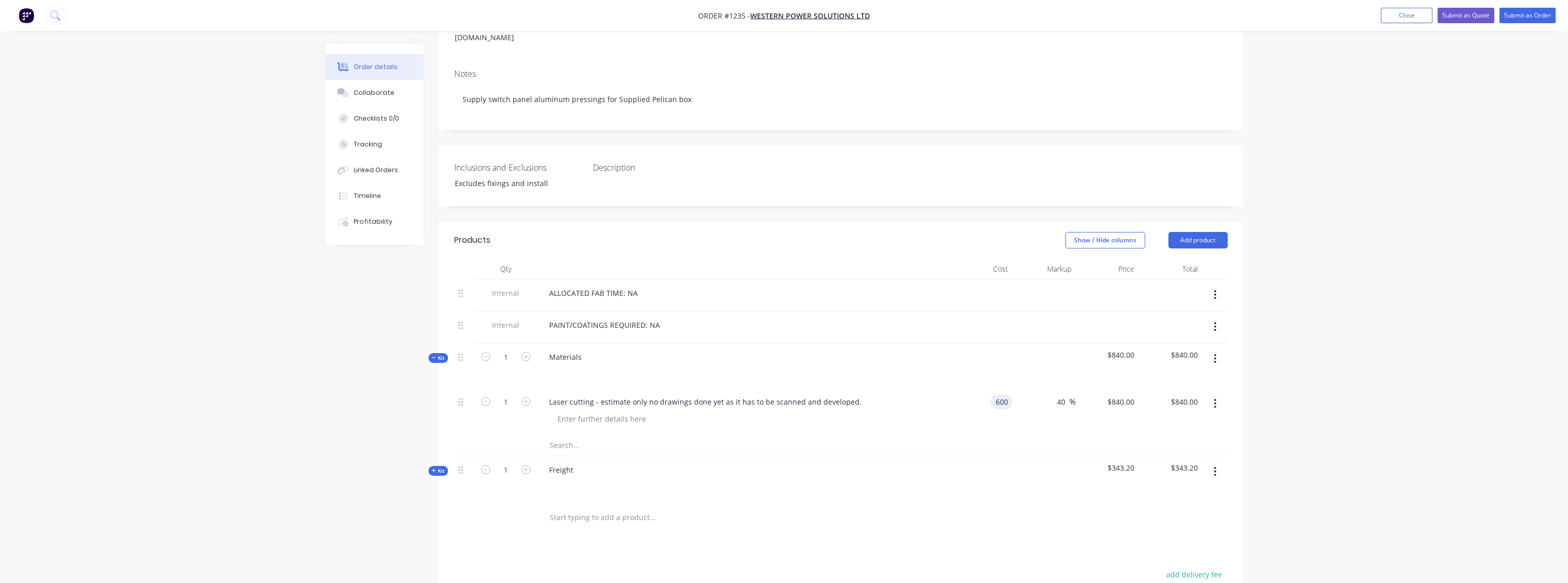
type input "5"
type input "$20.00"
type input "$28.00"
click at [993, 435] on div at bounding box center [841, 446] width 774 height 21
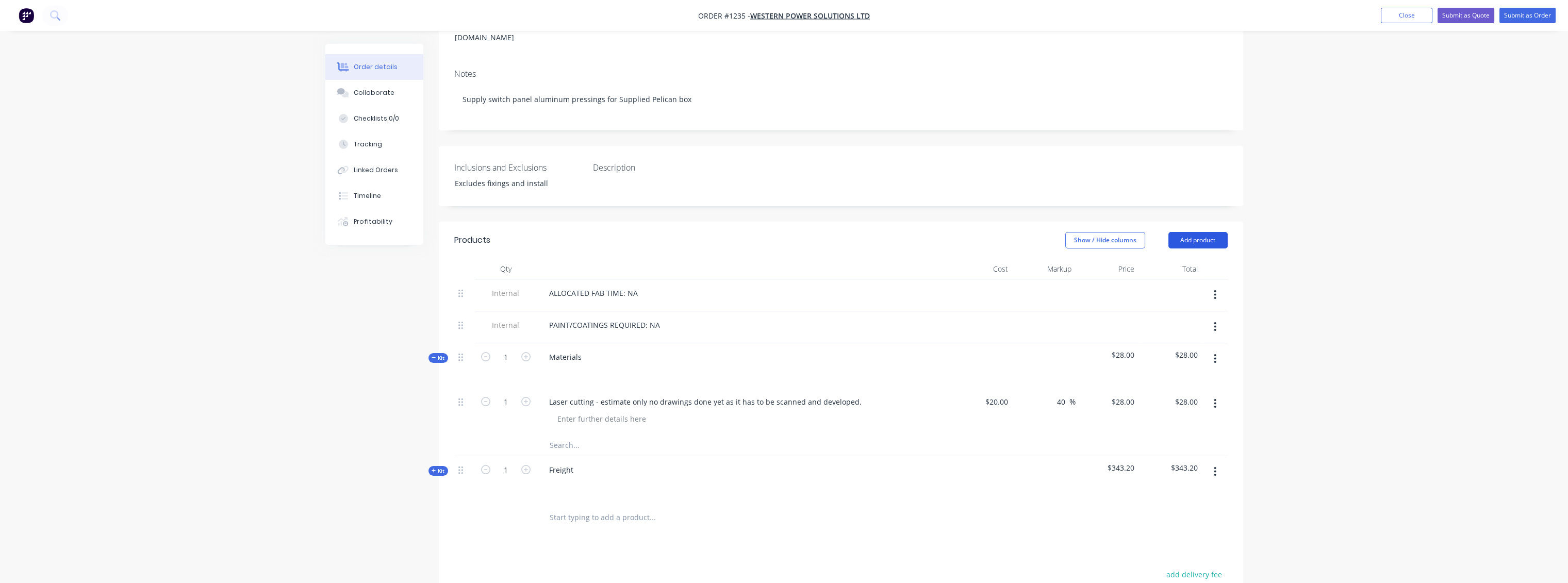
click at [1181, 232] on button "Add product" at bounding box center [1197, 240] width 60 height 16
click at [1158, 256] on button "Product catalogue" at bounding box center [1177, 266] width 98 height 21
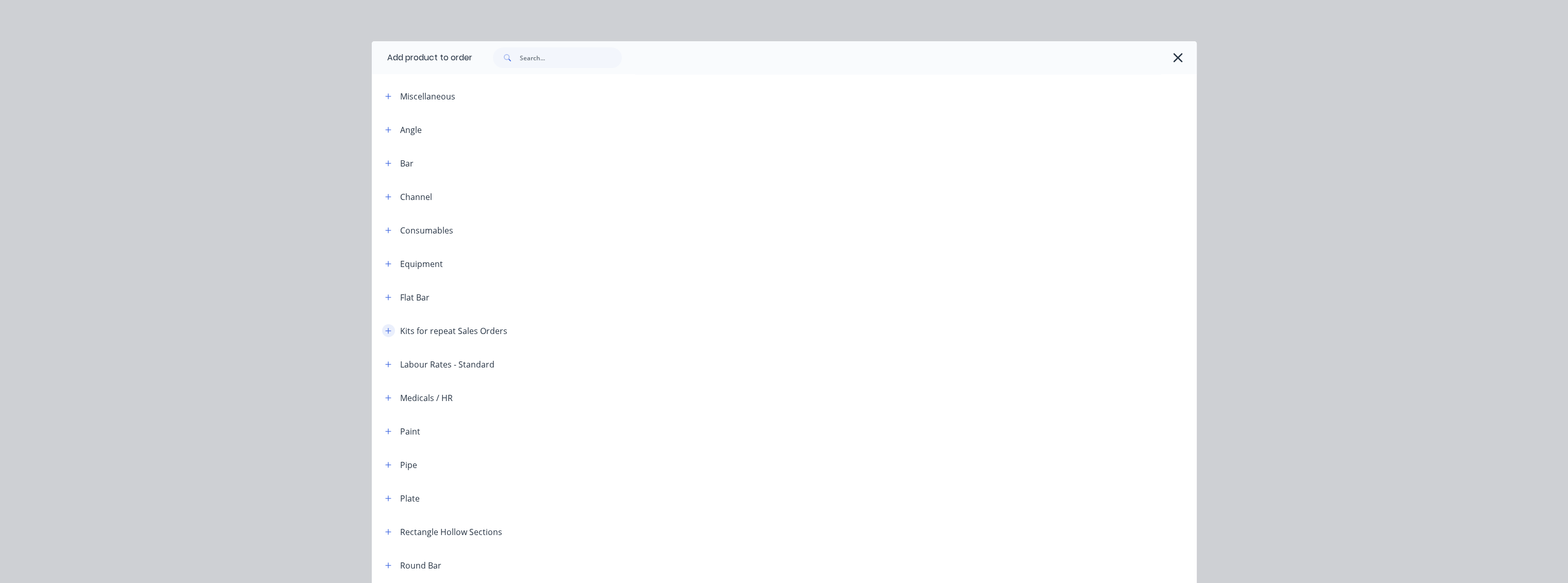
click at [385, 331] on icon "button" at bounding box center [388, 331] width 7 height 8
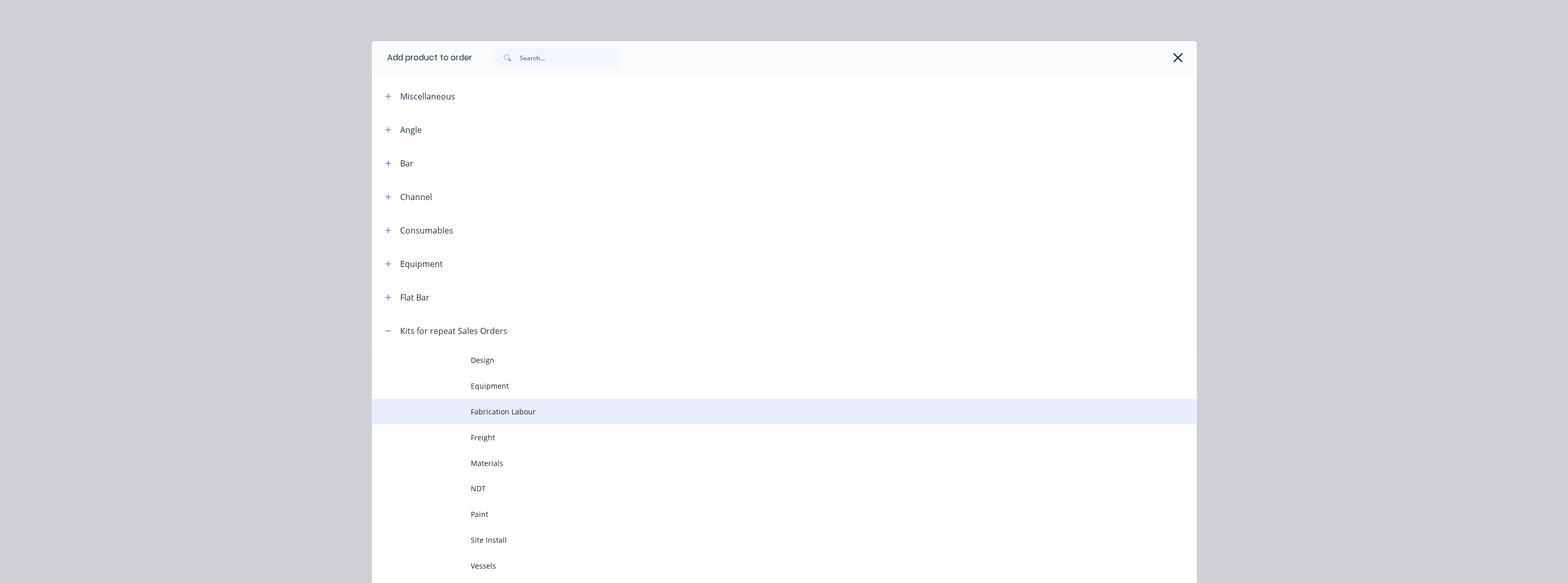
click at [495, 413] on span "Fabrication Labour" at bounding box center [760, 410] width 580 height 10
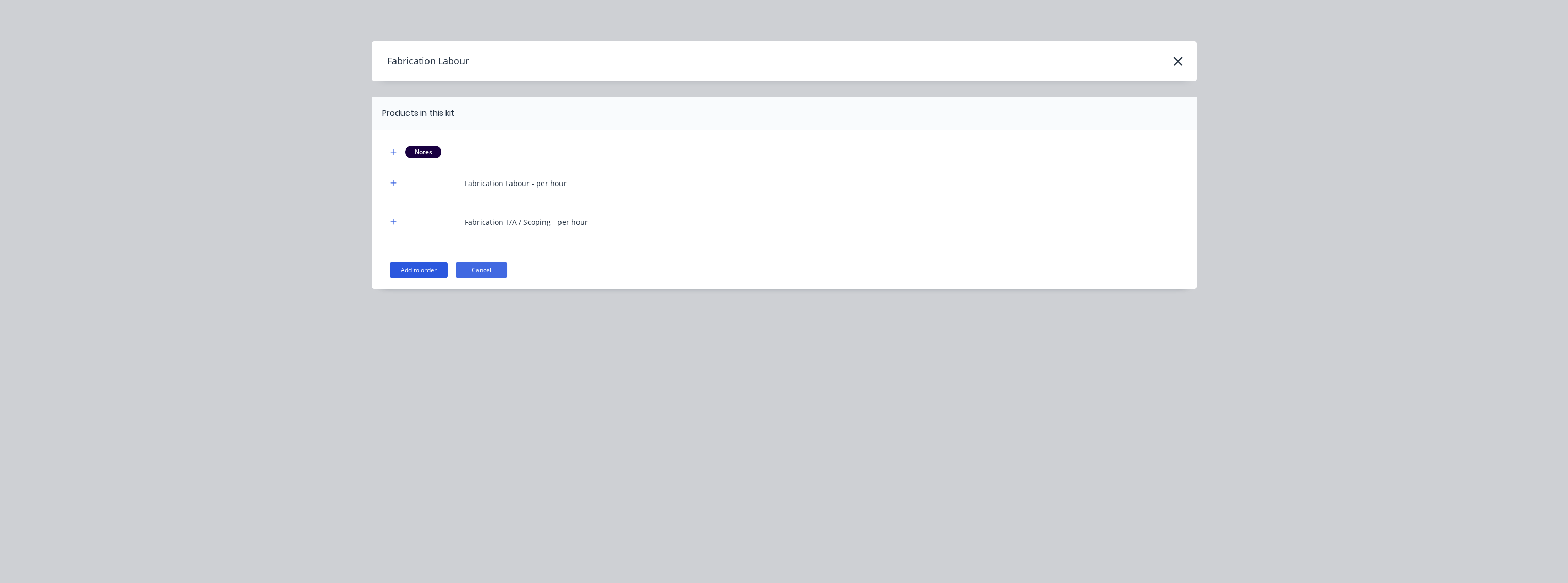
drag, startPoint x: 417, startPoint y: 270, endPoint x: 501, endPoint y: 267, distance: 84.1
click at [417, 270] on button "Add to order" at bounding box center [418, 269] width 58 height 16
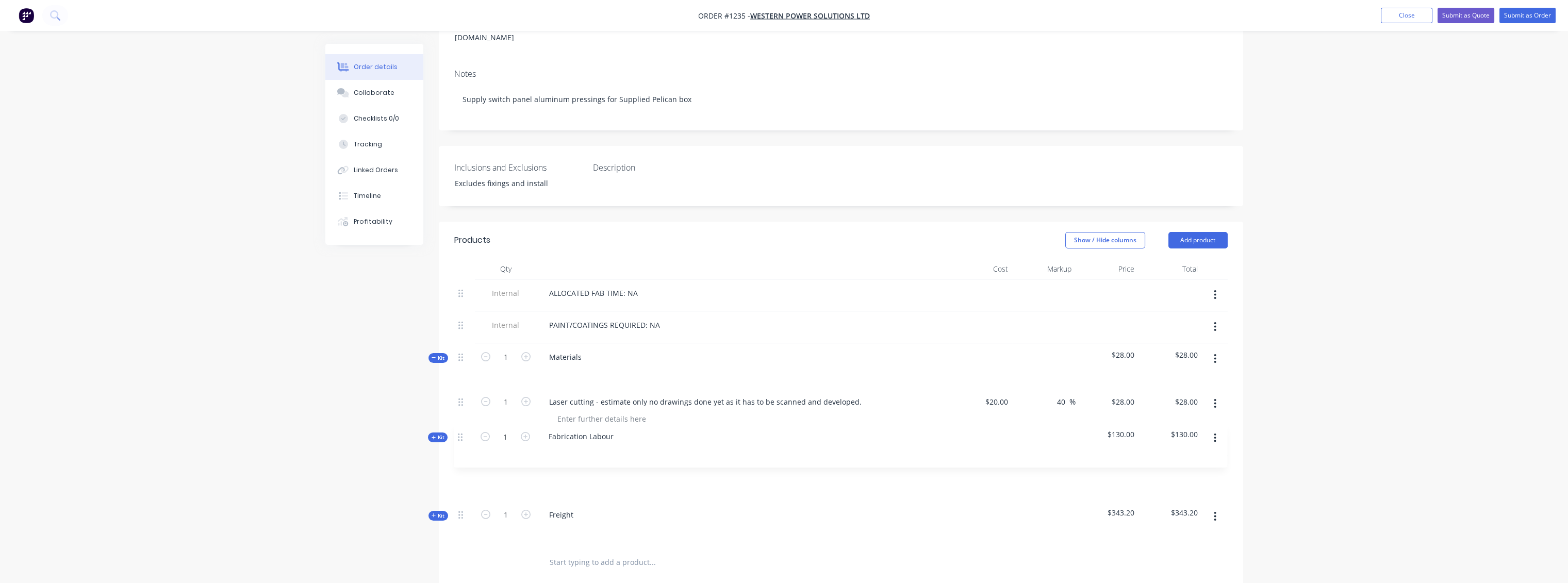
scroll to position [174, 0]
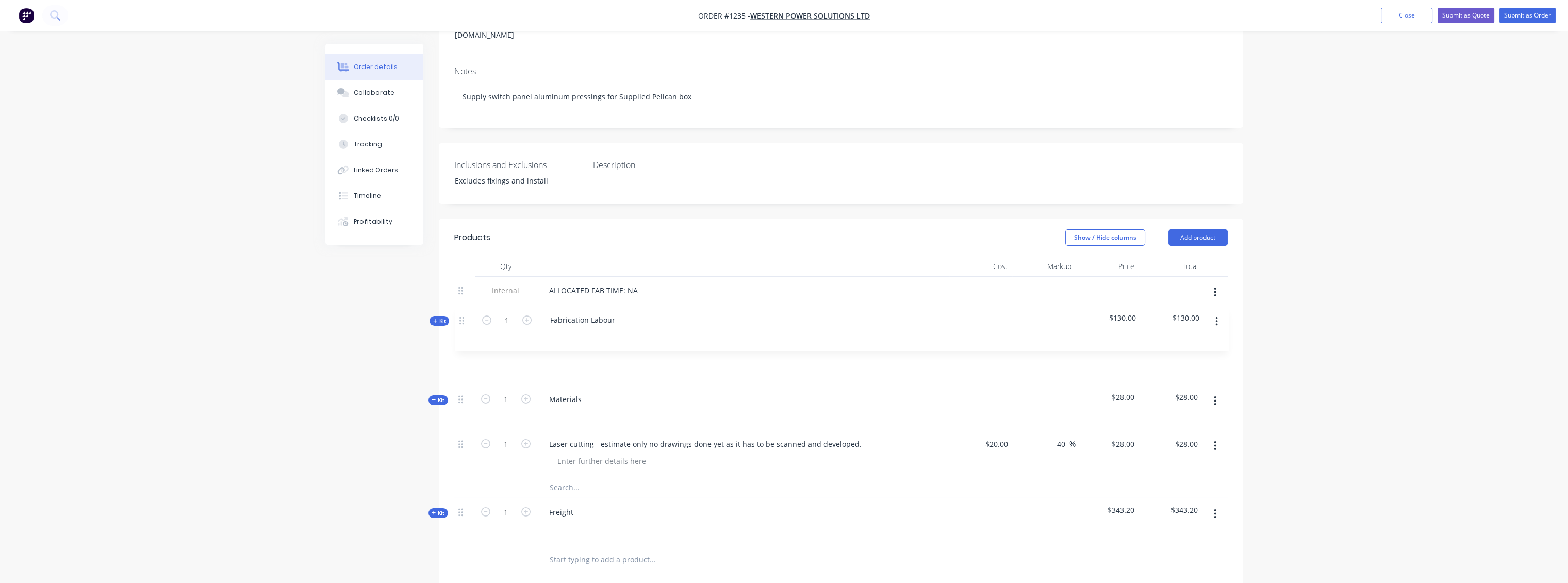
drag, startPoint x: 465, startPoint y: 486, endPoint x: 465, endPoint y: 307, distance: 179.0
click at [465, 307] on div "Internal ALLOCATED FAB TIME: NA Internal PAINT/COATINGS REQUIRED: NA Kit 1 Mate…" at bounding box center [841, 410] width 774 height 266
click at [1395, 19] on button "Close" at bounding box center [1406, 15] width 51 height 15
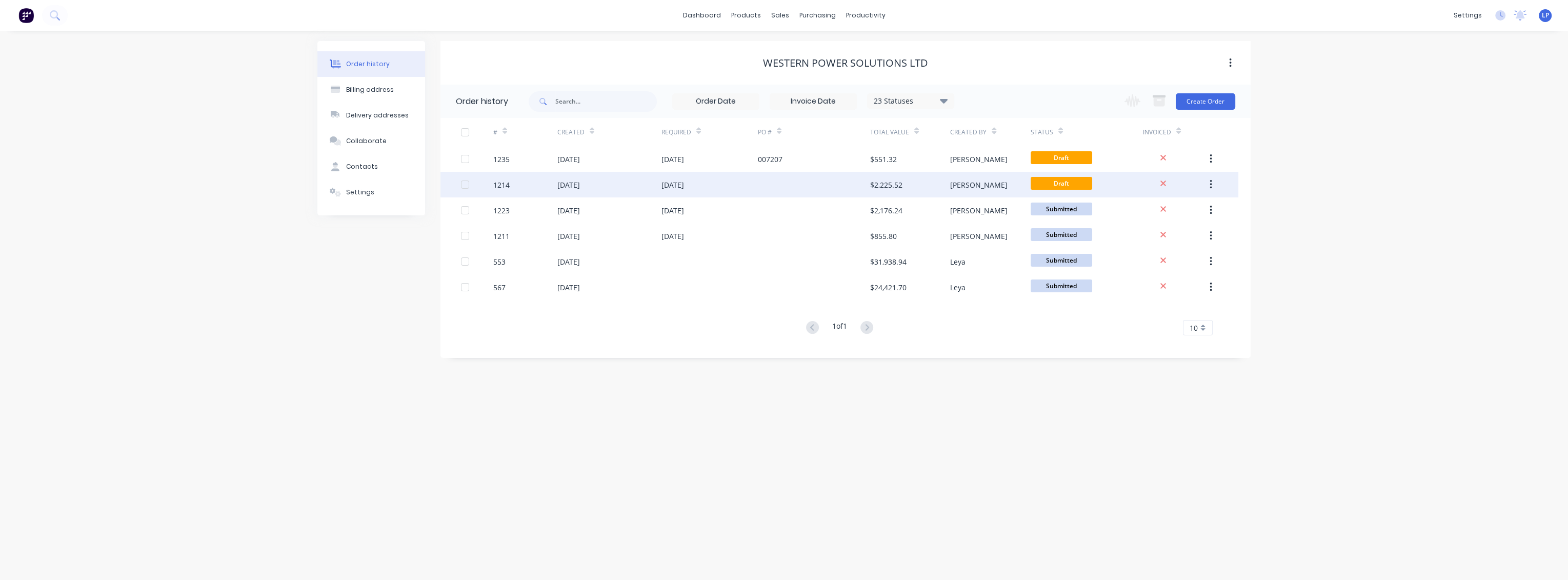
click at [648, 191] on div "[DATE]" at bounding box center [609, 184] width 104 height 25
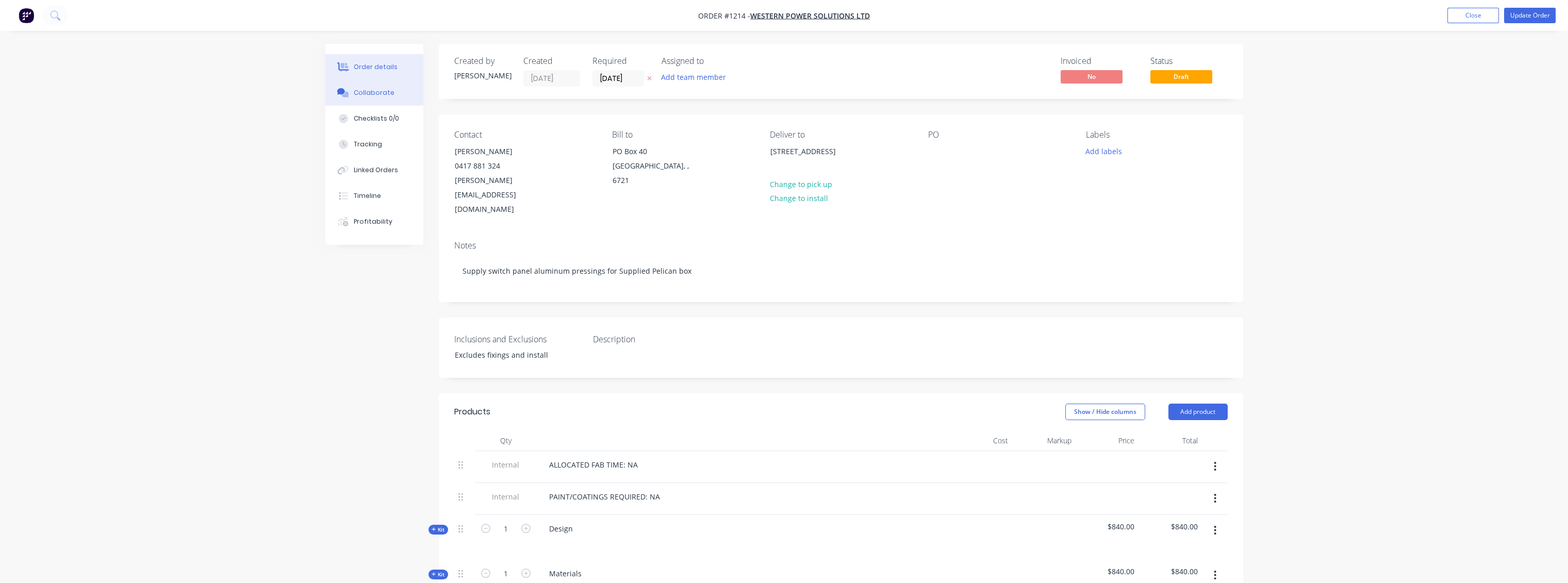
click at [380, 95] on div "Collaborate" at bounding box center [374, 93] width 41 height 9
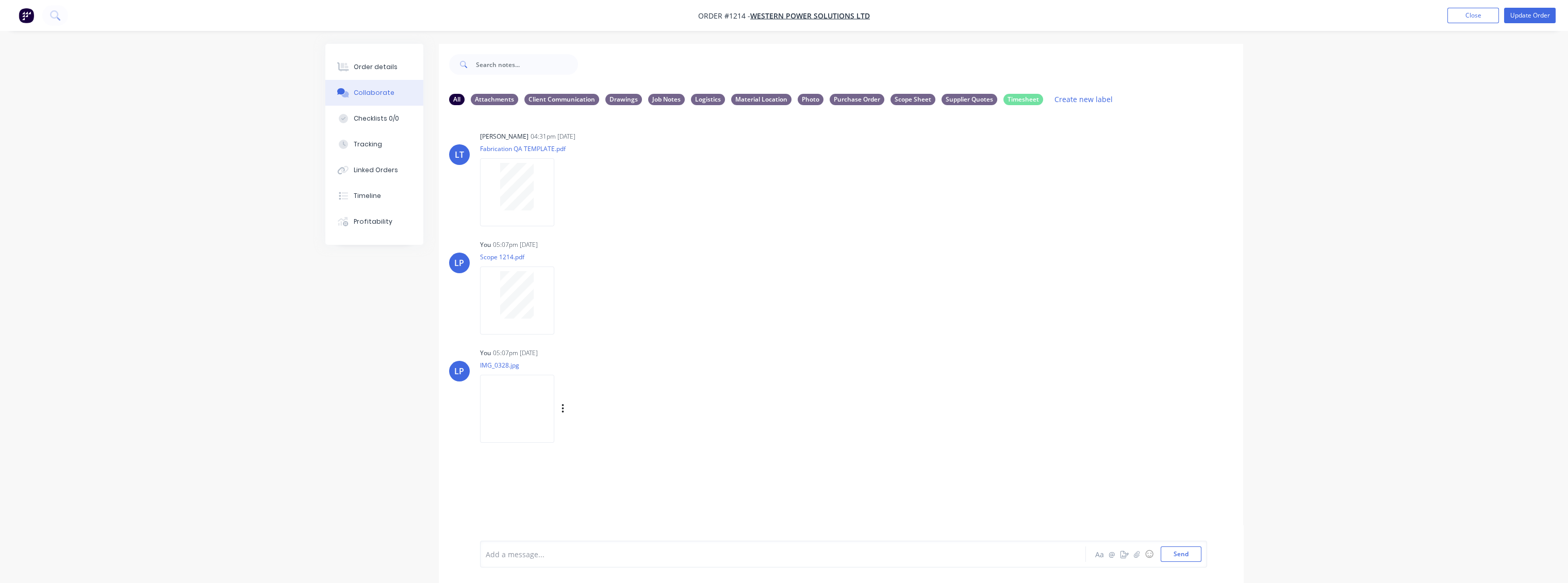
click at [510, 410] on img at bounding box center [517, 408] width 74 height 67
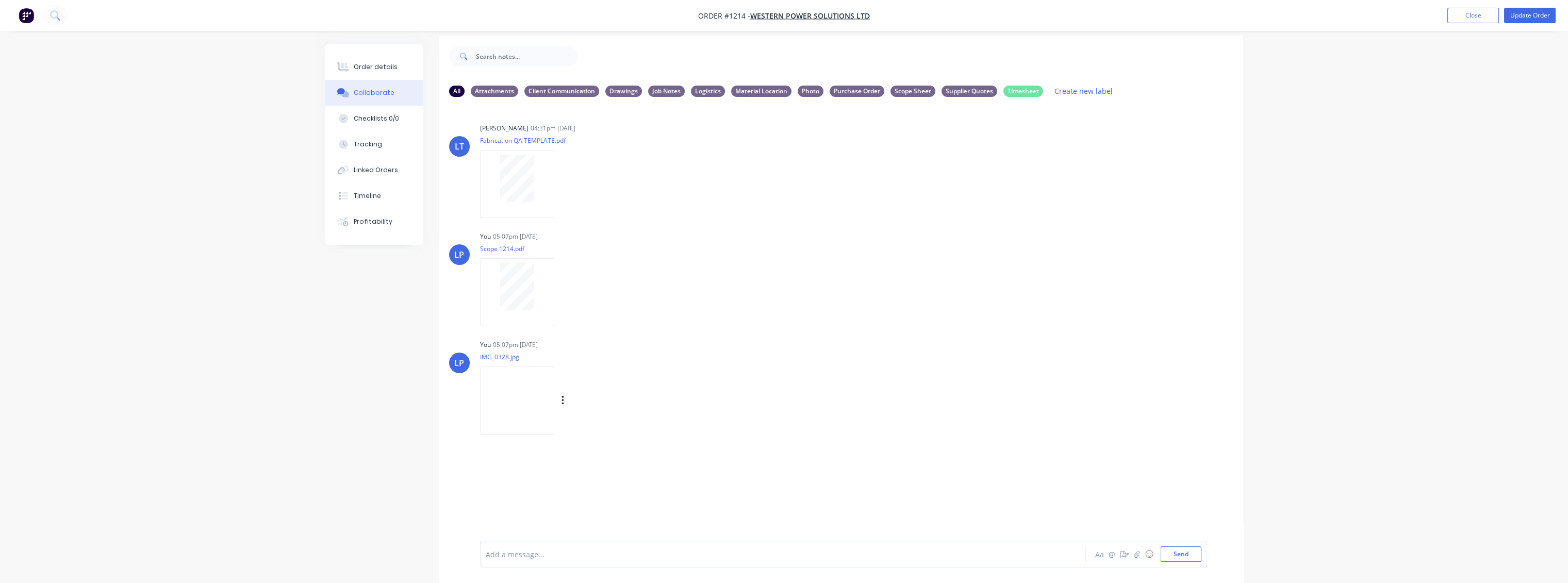
scroll to position [15, 0]
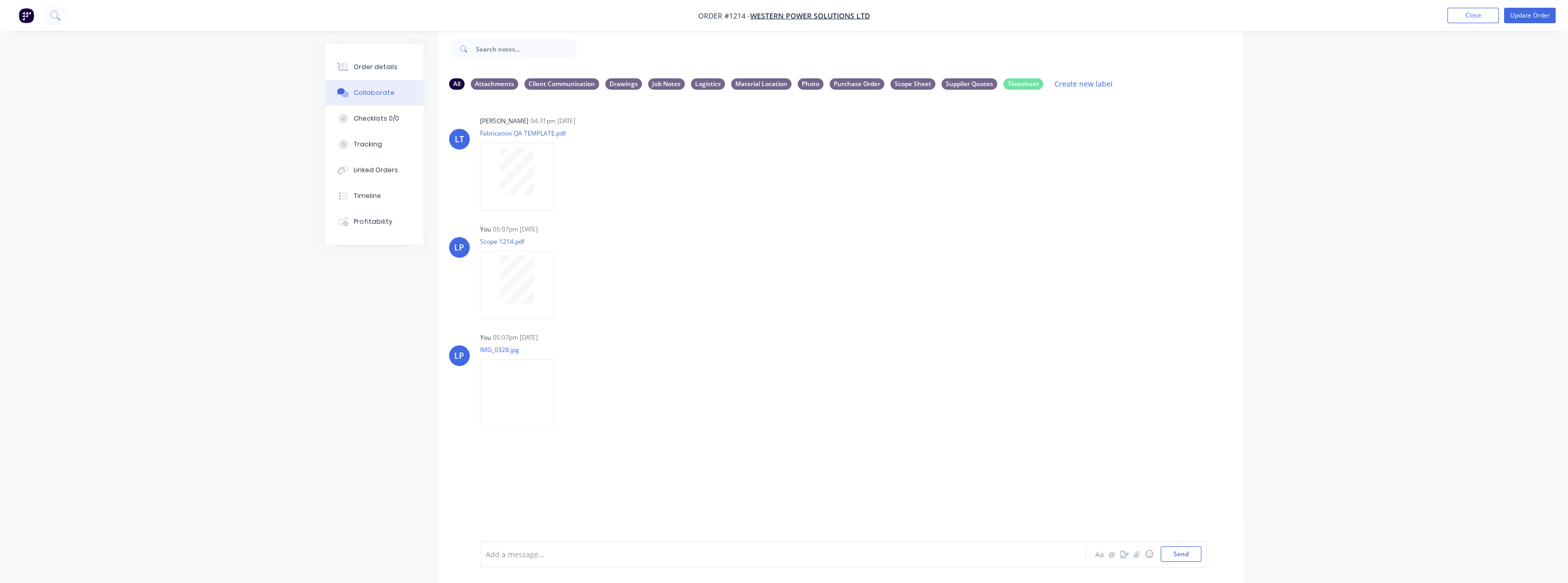
click at [518, 481] on div "LT [PERSON_NAME] 04:31pm [DATE] Fabrication QA TEMPLATE.pdf Labels Download Del…" at bounding box center [841, 311] width 804 height 428
